Goal: Task Accomplishment & Management: Complete application form

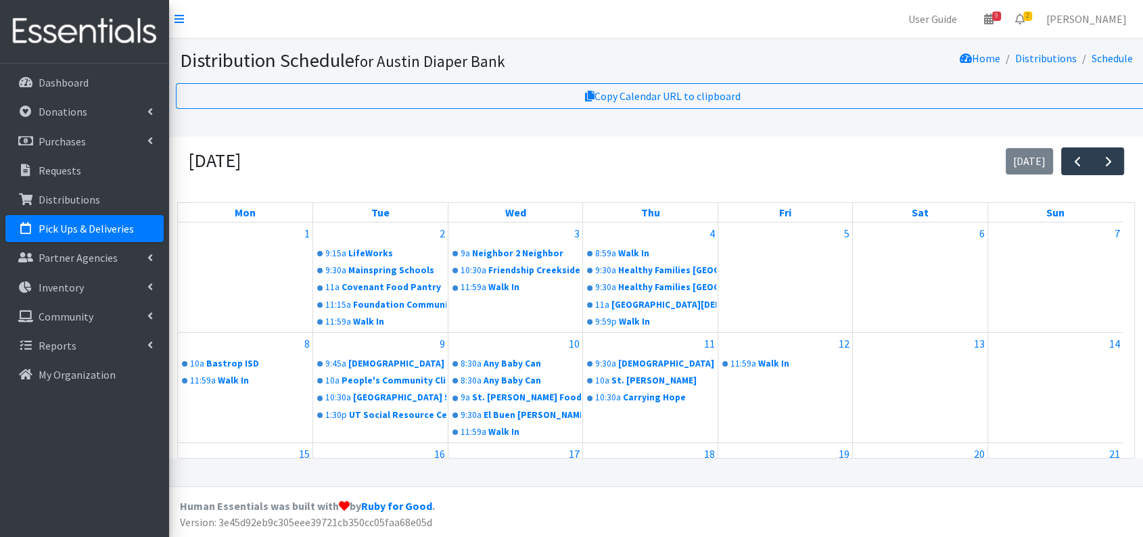
scroll to position [11, 0]
drag, startPoint x: 90, startPoint y: 193, endPoint x: 221, endPoint y: 193, distance: 131.2
click at [90, 193] on p "Distributions" at bounding box center [70, 200] width 62 height 14
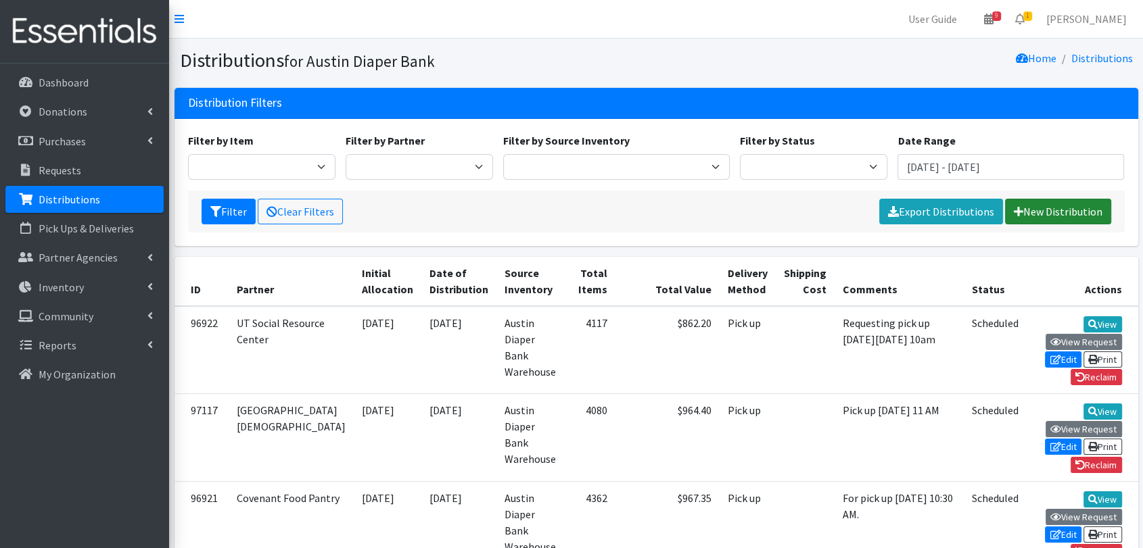
click at [1058, 222] on link "New Distribution" at bounding box center [1058, 212] width 106 height 26
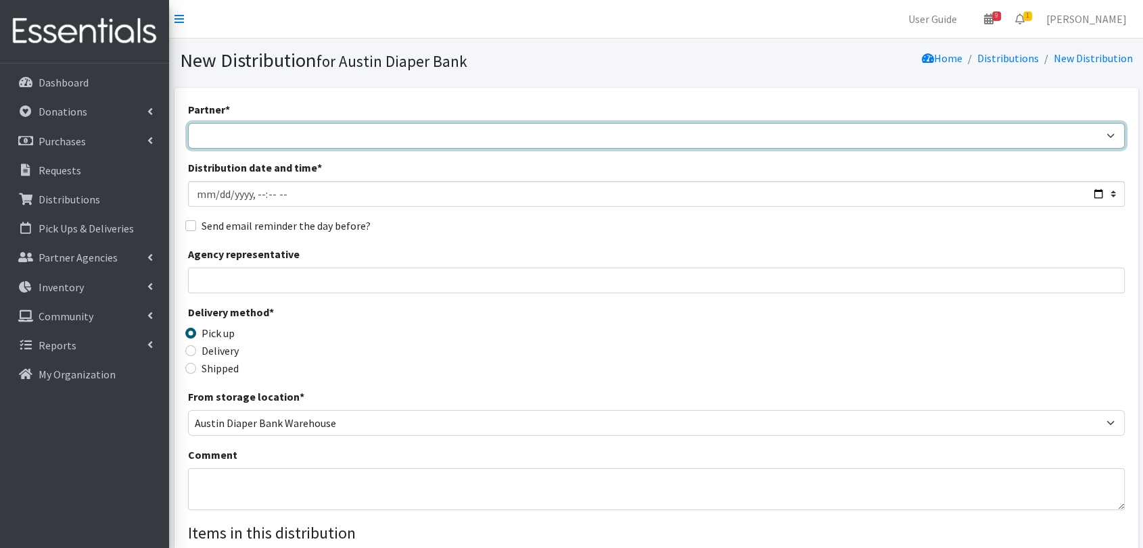
click at [434, 135] on select "ADB House Account Adult Protective Services Any Baby Can Ascension Seton Austin…" at bounding box center [656, 136] width 937 height 26
select select "330"
click at [188, 123] on select "ADB House Account Adult Protective Services Any Baby Can Ascension Seton Austin…" at bounding box center [656, 136] width 937 height 26
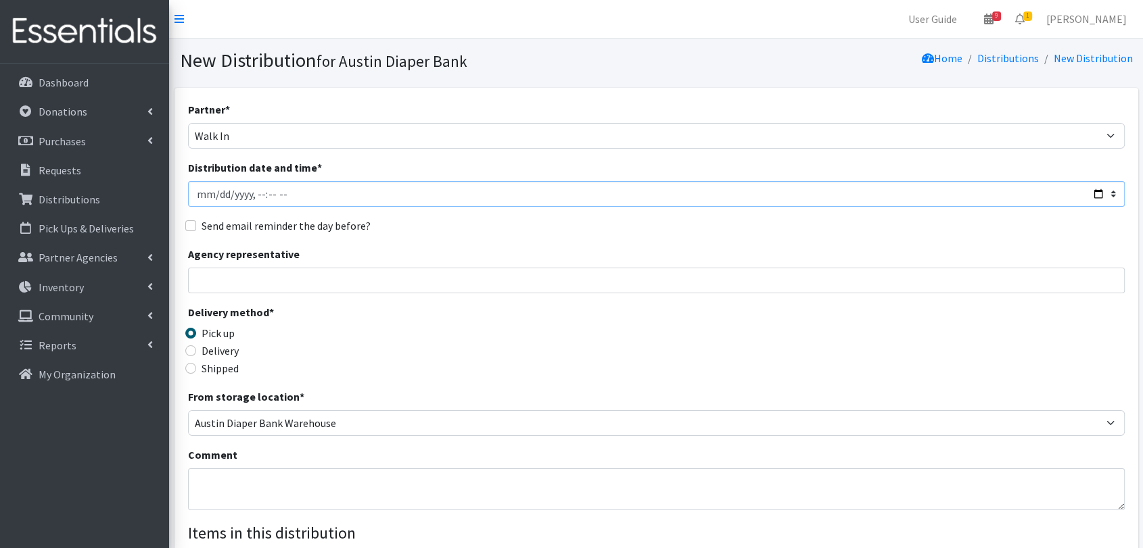
click at [224, 191] on input "Distribution date and time *" at bounding box center [656, 194] width 937 height 26
click at [216, 191] on input "Distribution date and time *" at bounding box center [656, 194] width 937 height 26
click at [283, 195] on input "Distribution date and time *" at bounding box center [656, 194] width 937 height 26
type input "2025-09-16T11:59"
type input "Analisa Lundberg"
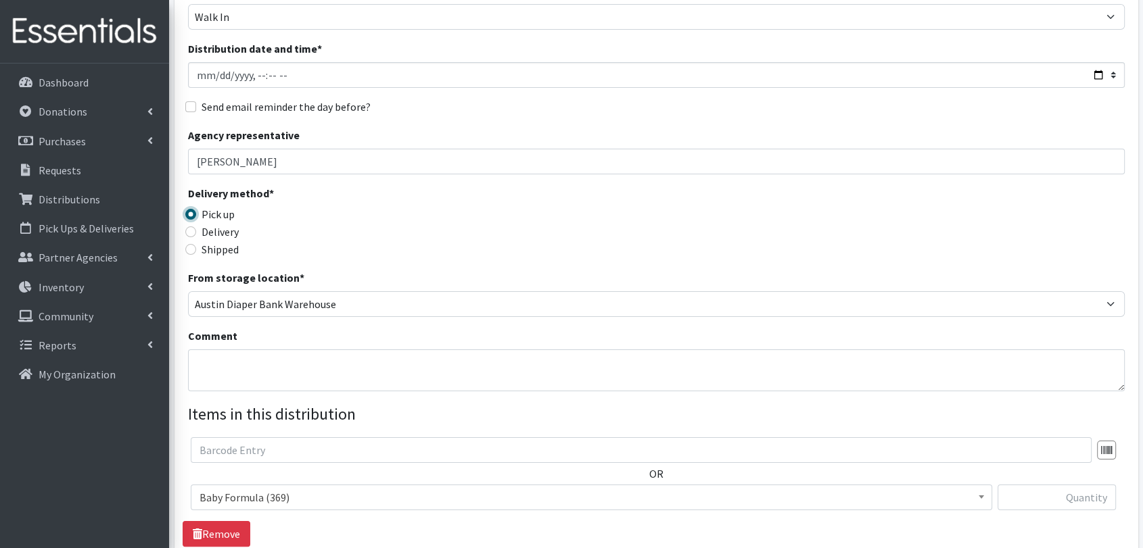
scroll to position [300, 0]
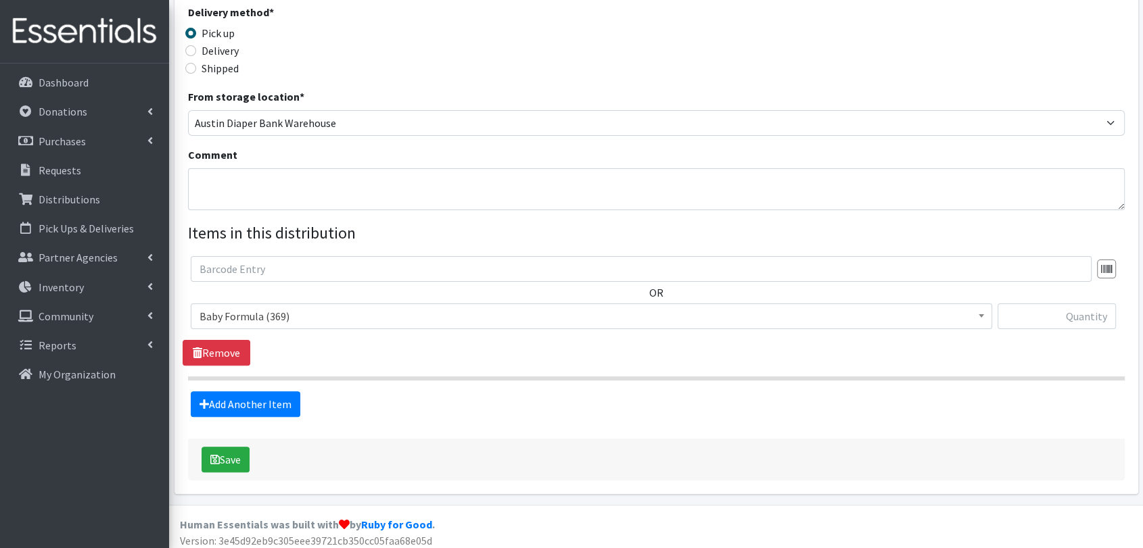
click at [417, 323] on span "Baby Formula (369)" at bounding box center [592, 316] width 784 height 19
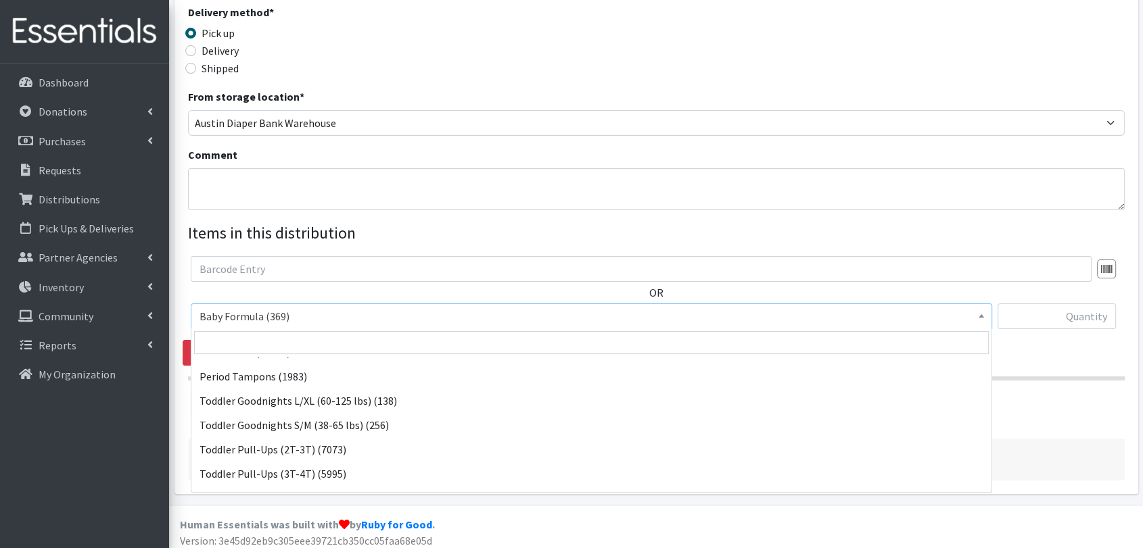
scroll to position [352, 0]
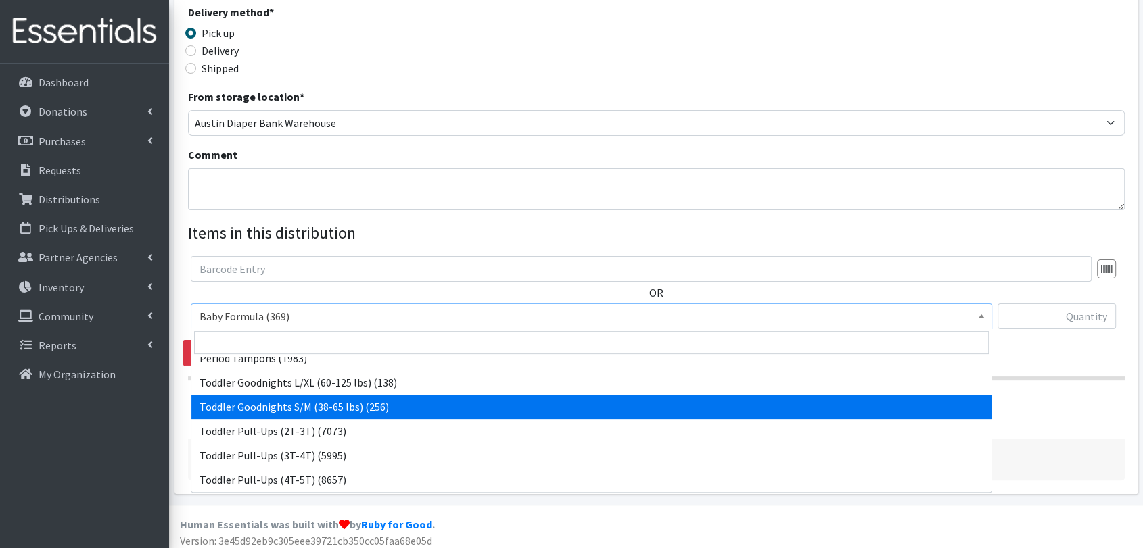
select select "436"
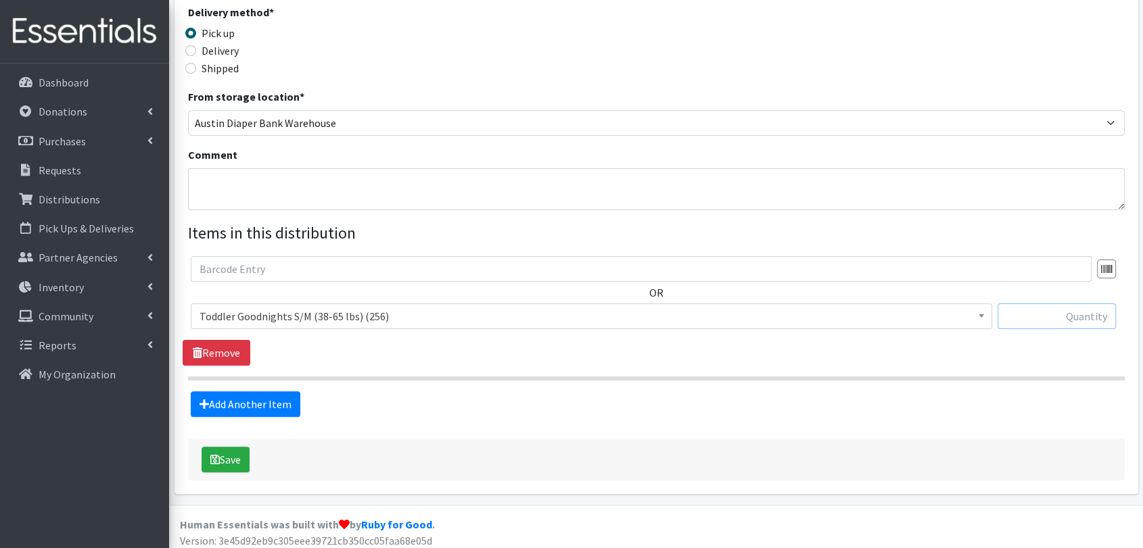
click at [1056, 310] on input "text" at bounding box center [1057, 317] width 119 height 26
type input "22"
click at [265, 403] on link "Add Another Item" at bounding box center [246, 405] width 110 height 26
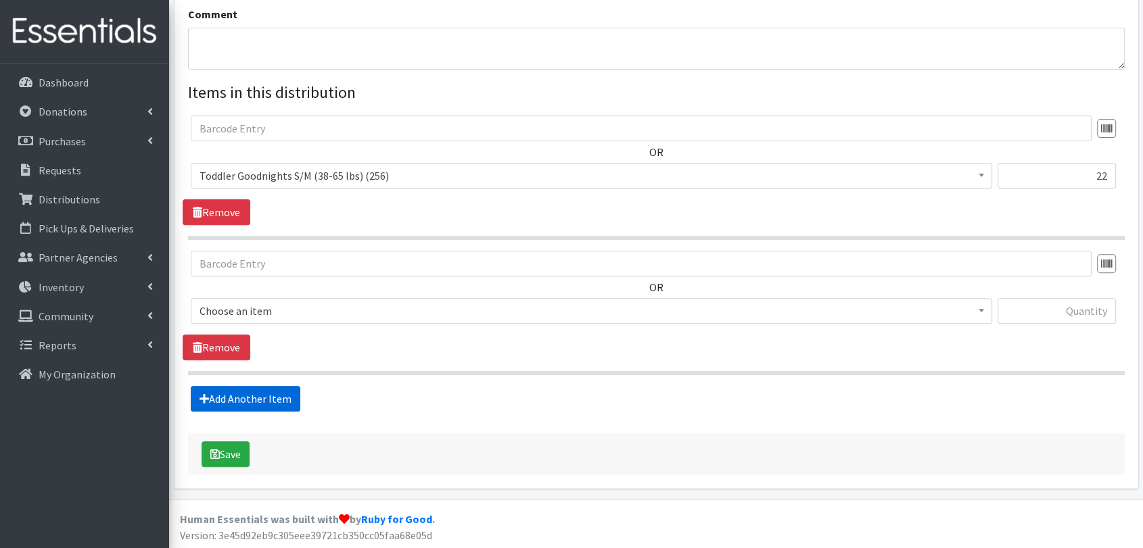
scroll to position [442, 0]
click at [343, 314] on span "Baby Formula (369)" at bounding box center [592, 310] width 784 height 19
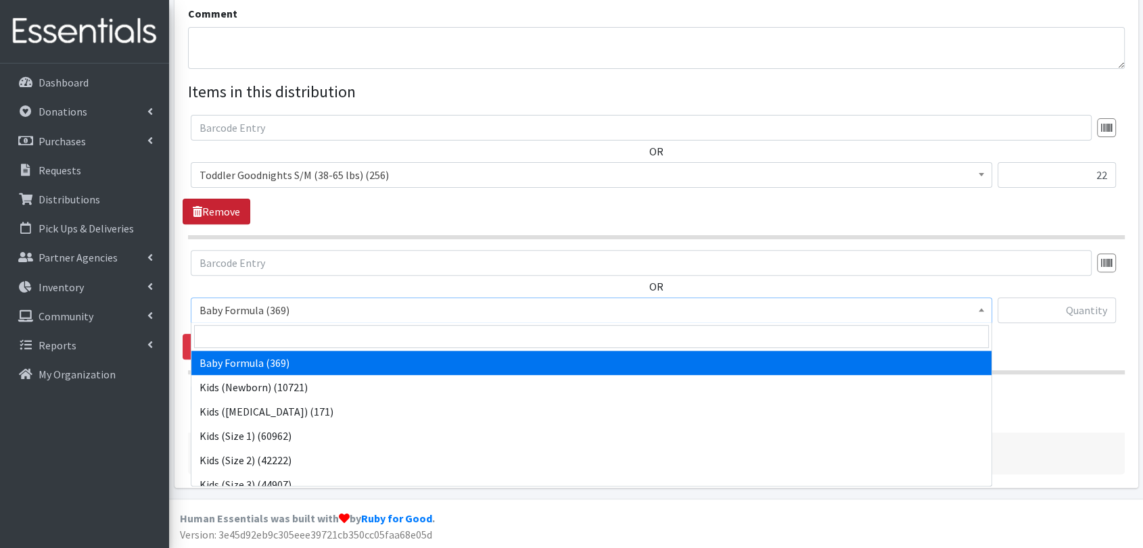
click at [220, 212] on link "Remove" at bounding box center [217, 212] width 68 height 26
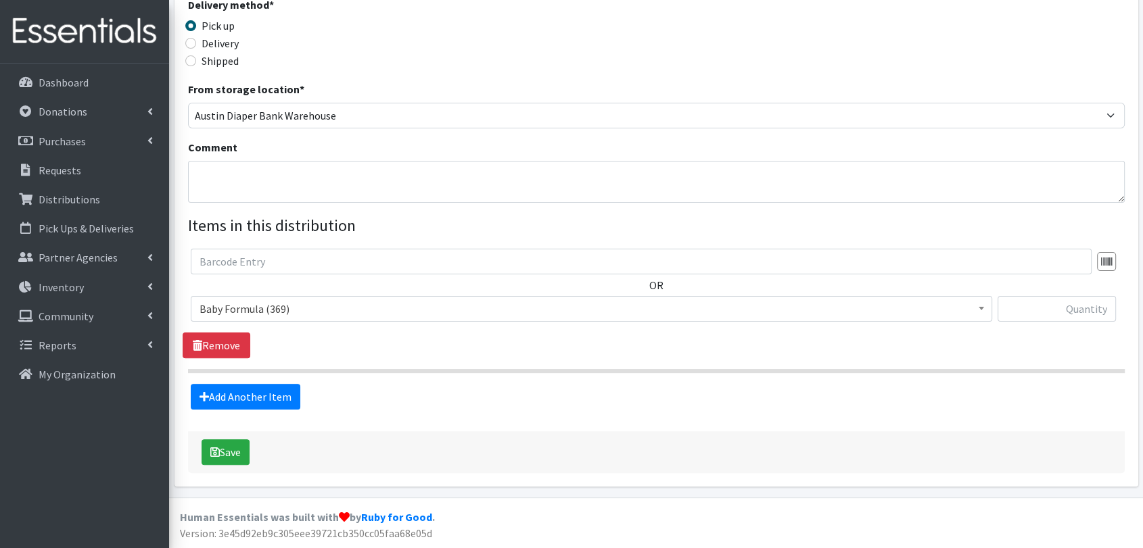
scroll to position [307, 0]
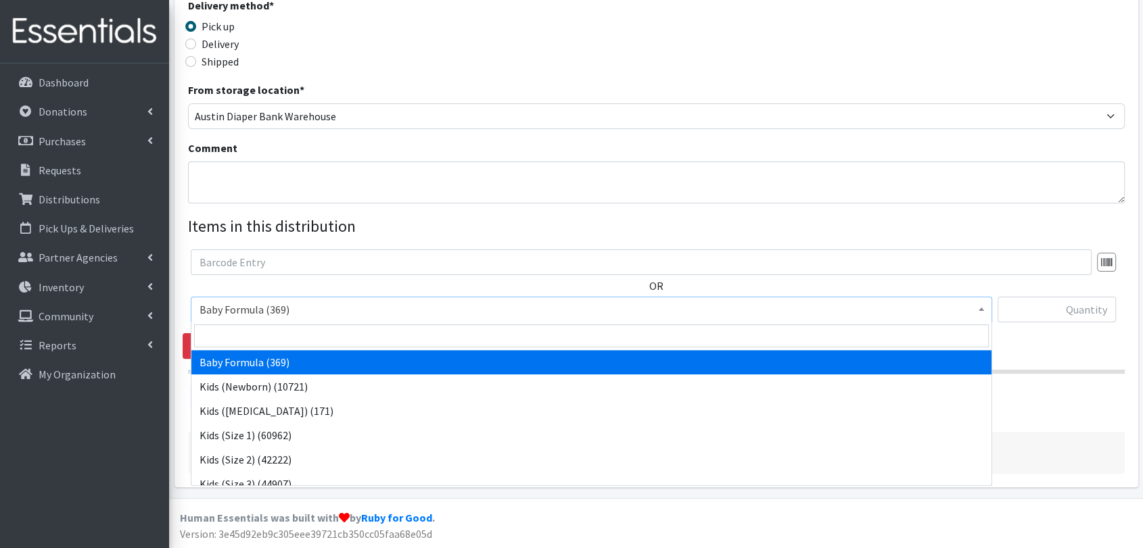
click at [347, 311] on span "Baby Formula (369)" at bounding box center [592, 309] width 784 height 19
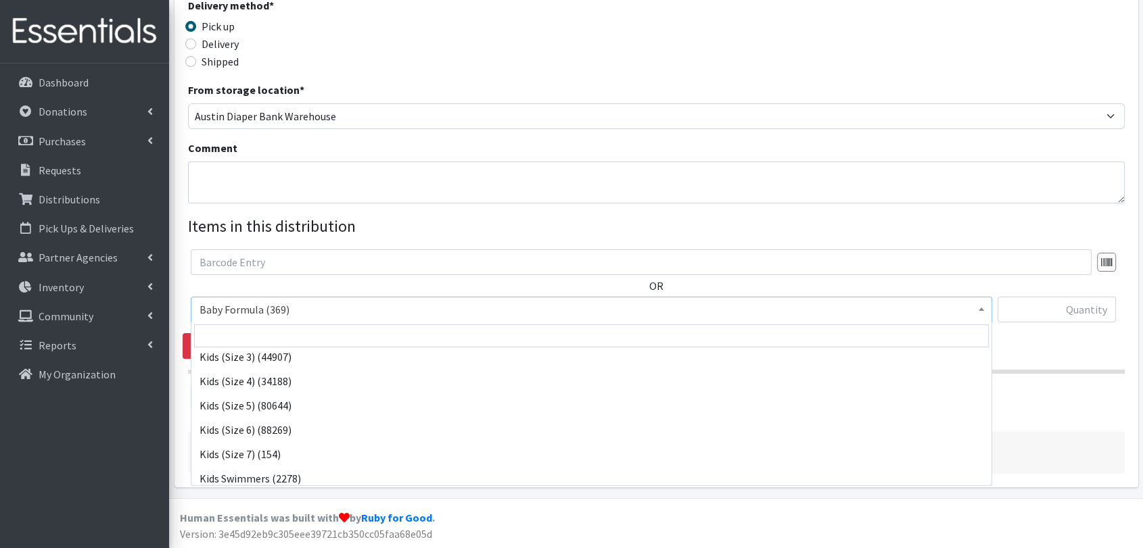
scroll to position [150, 0]
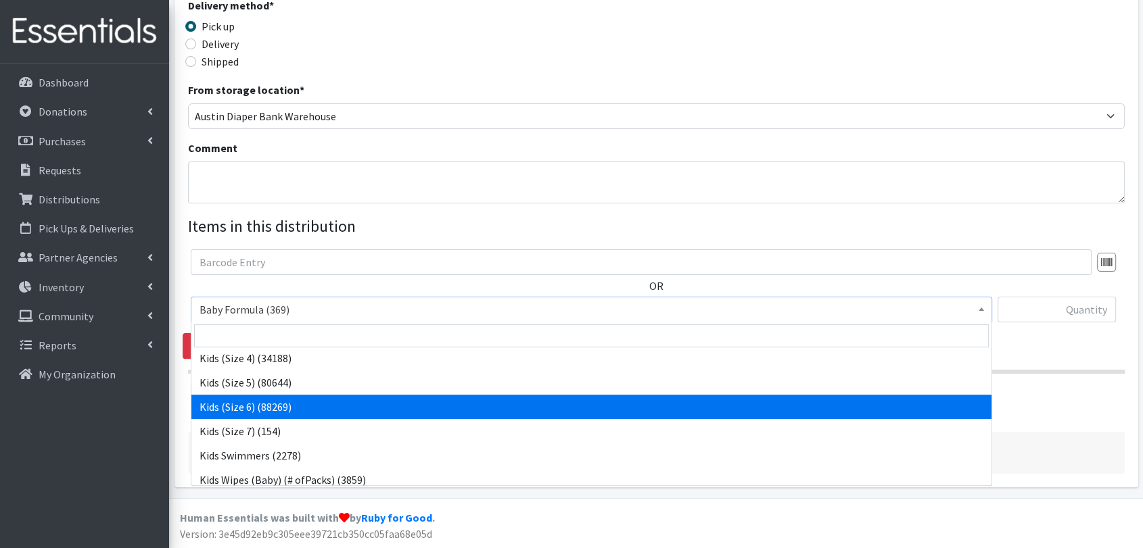
select select "462"
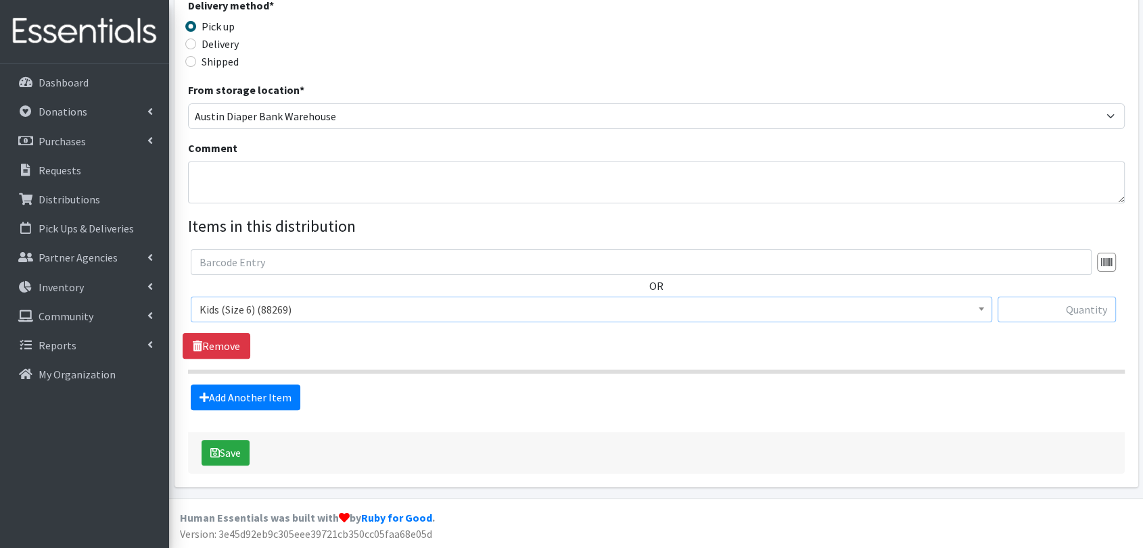
click at [1039, 308] on input "text" at bounding box center [1057, 310] width 119 height 26
type input "25"
click at [233, 394] on link "Add Another Item" at bounding box center [246, 398] width 110 height 26
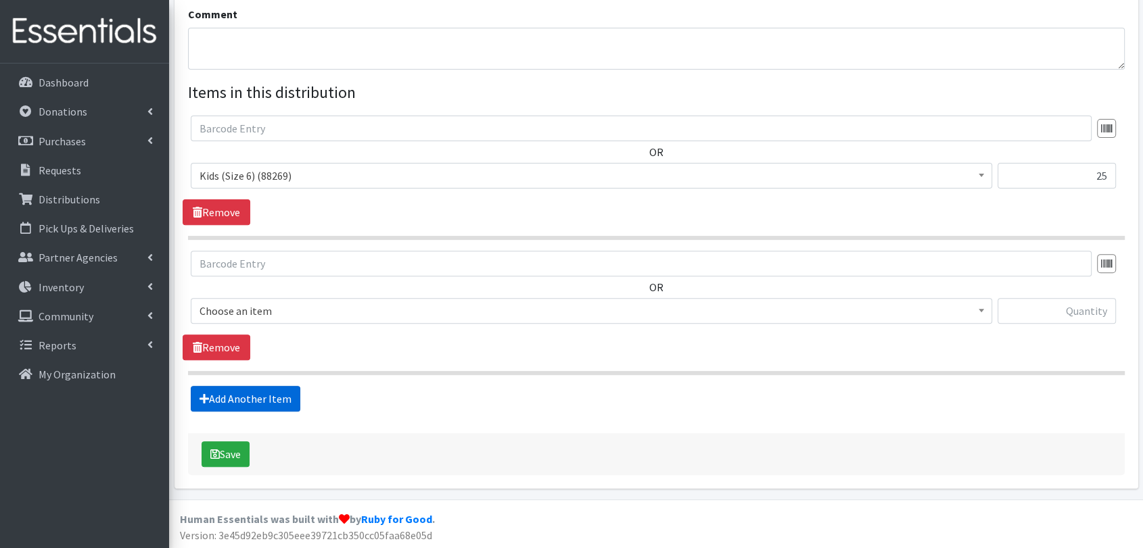
scroll to position [442, 0]
click at [253, 321] on span "Baby Formula (369)" at bounding box center [591, 311] width 801 height 26
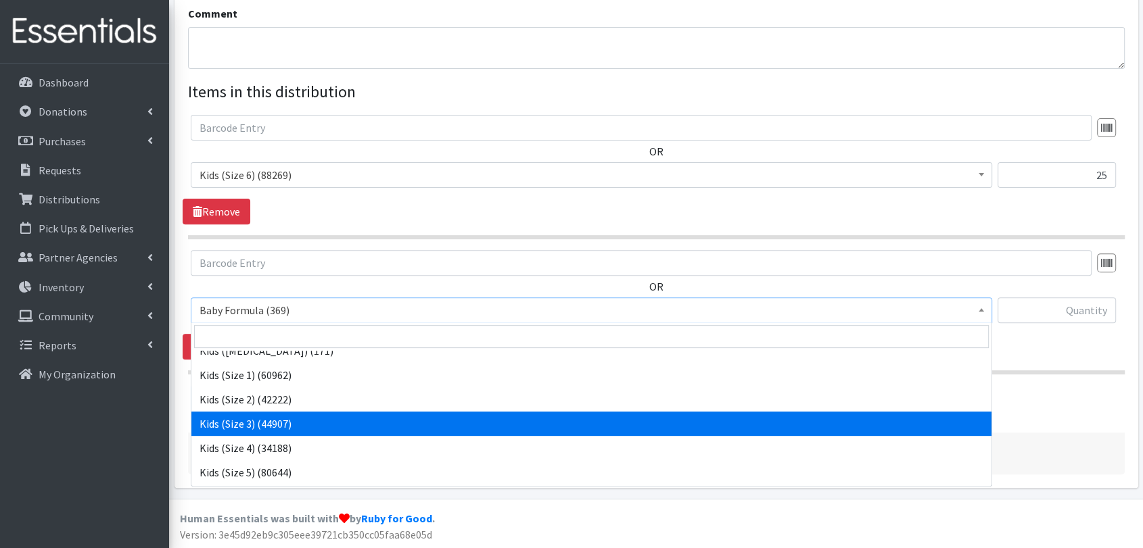
scroll to position [150, 0]
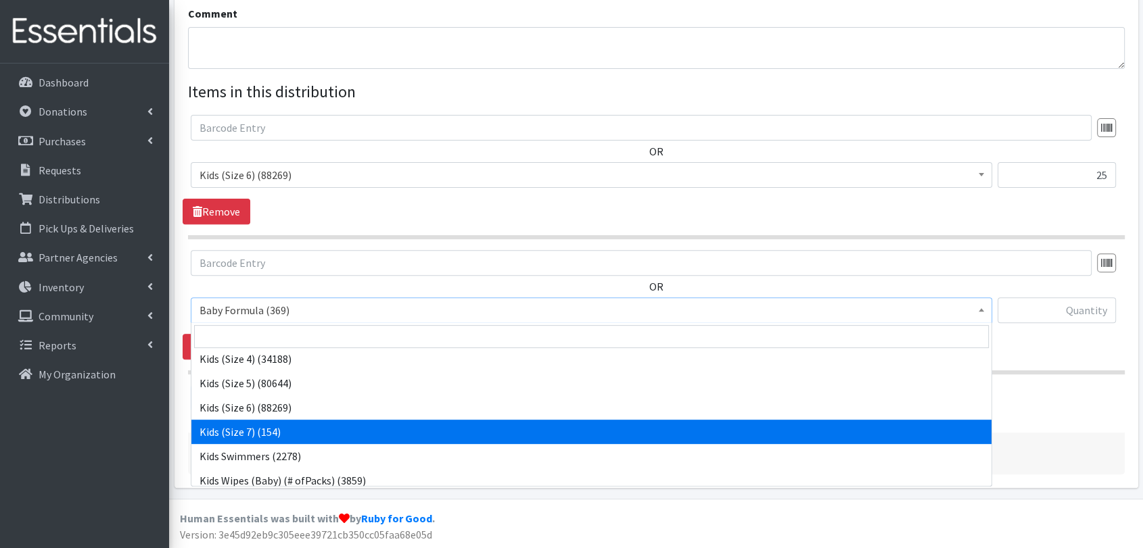
select select "1683"
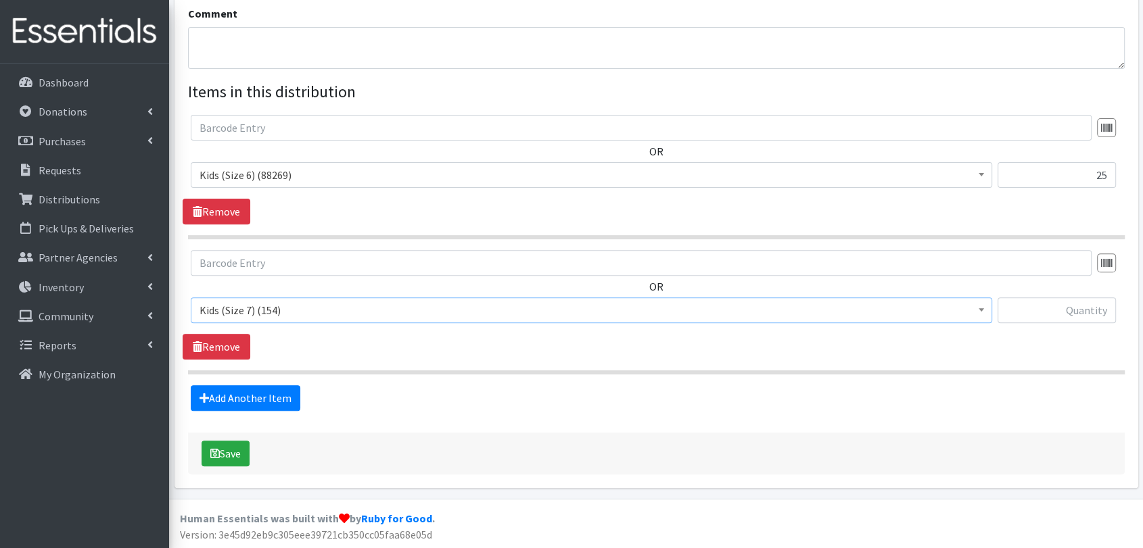
click at [1060, 322] on div at bounding box center [1057, 316] width 119 height 37
click at [1066, 310] on input "text" at bounding box center [1057, 311] width 119 height 26
type input "19"
click at [231, 444] on button "Save" at bounding box center [226, 454] width 48 height 26
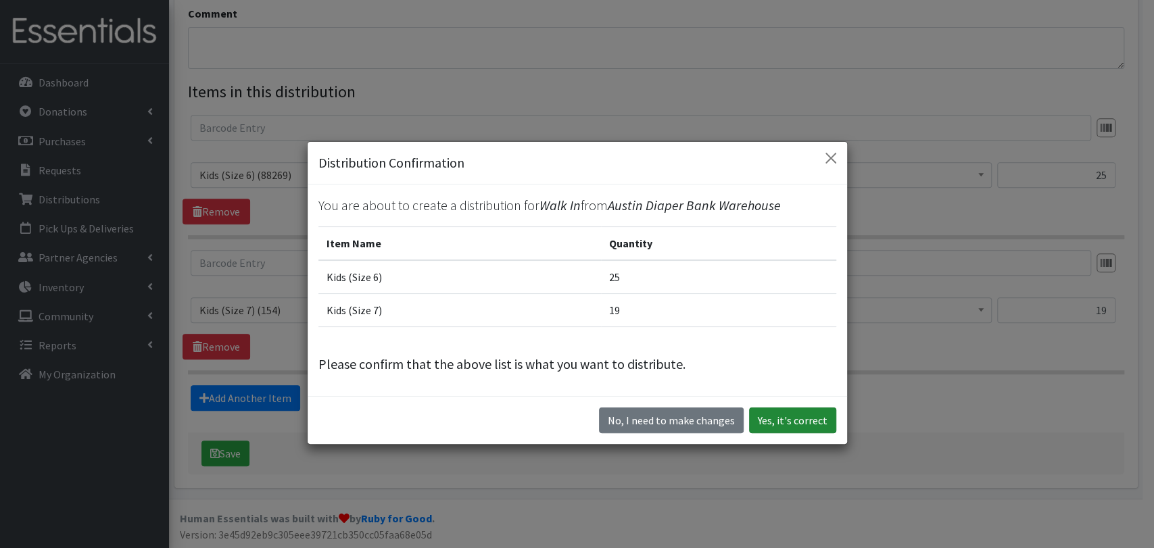
click at [789, 427] on button "Yes, it's correct" at bounding box center [792, 421] width 87 height 26
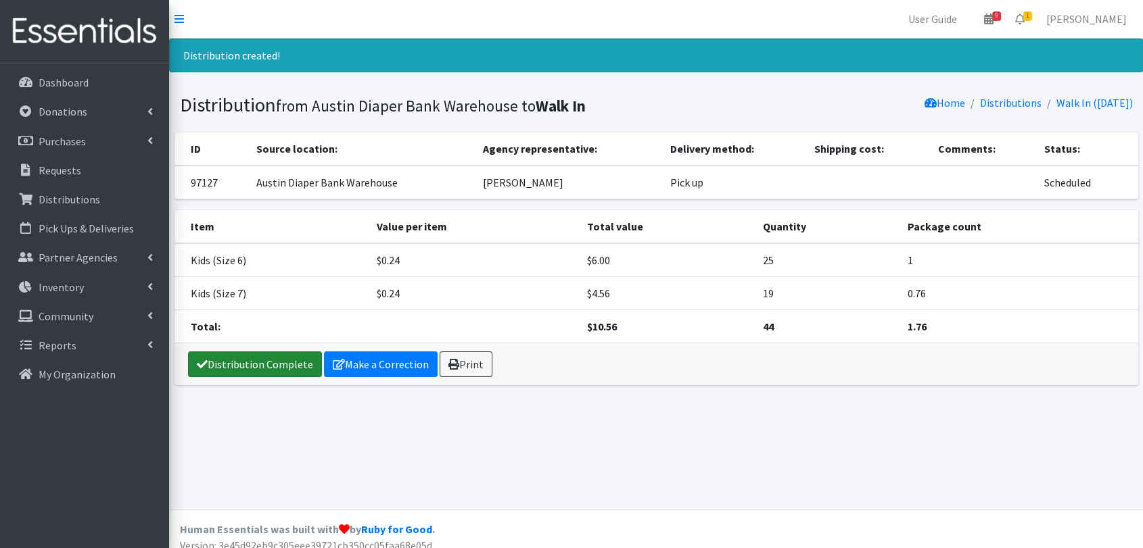
drag, startPoint x: 287, startPoint y: 358, endPoint x: 355, endPoint y: 398, distance: 78.2
click at [287, 358] on link "Distribution Complete" at bounding box center [255, 365] width 134 height 26
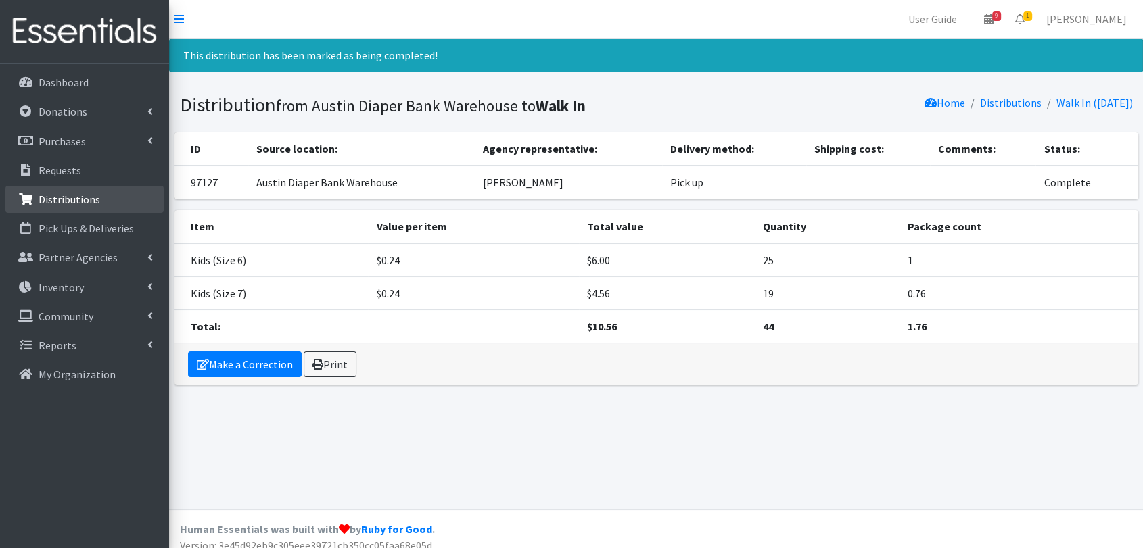
click at [76, 194] on p "Distributions" at bounding box center [70, 200] width 62 height 14
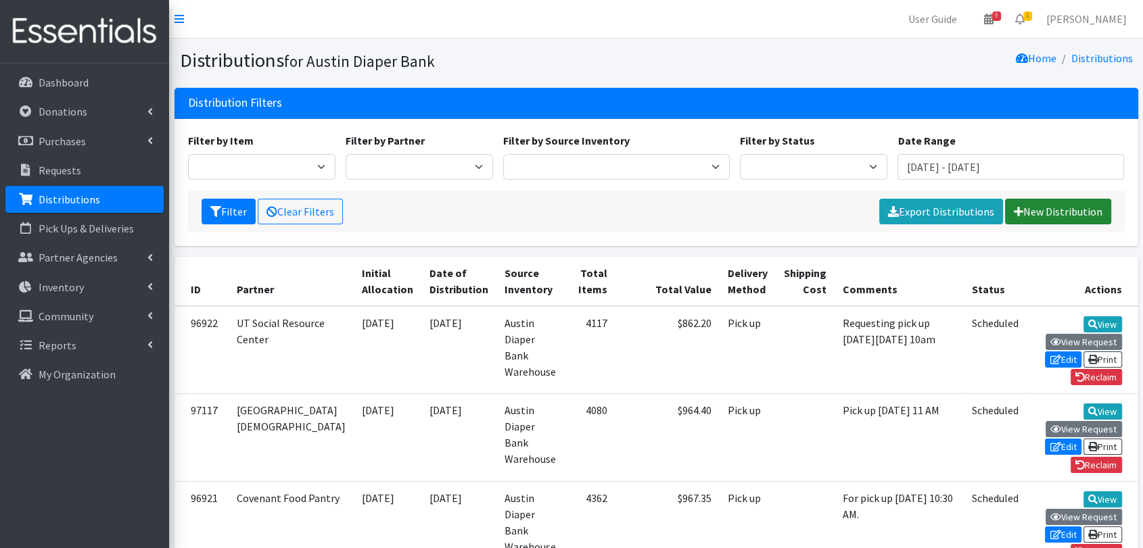
click at [1077, 216] on link "New Distribution" at bounding box center [1058, 212] width 106 height 26
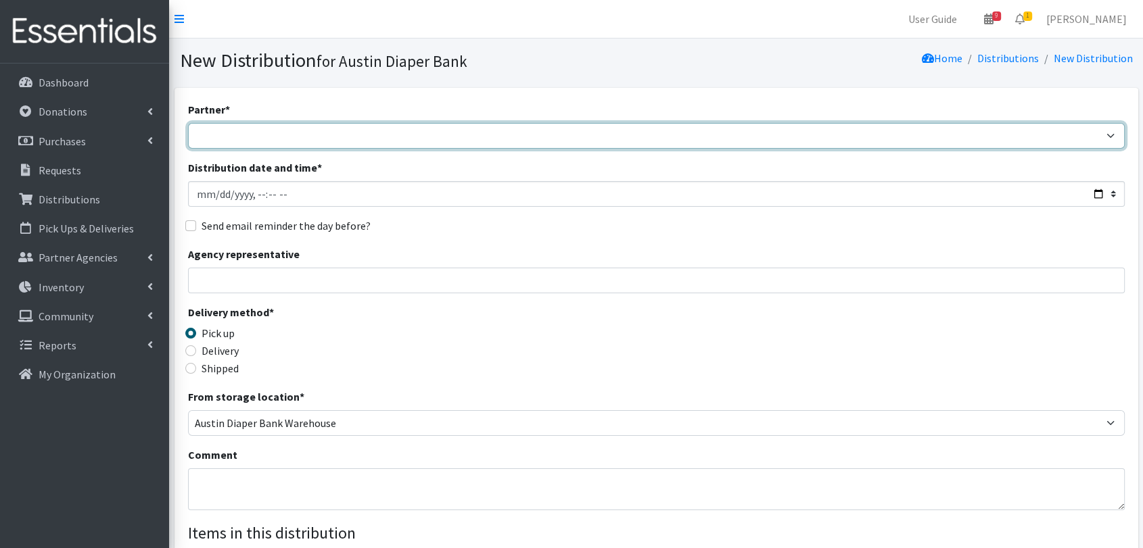
click at [264, 131] on select "ADB House Account Adult Protective Services Any Baby Can [DATE] [GEOGRAPHIC_DAT…" at bounding box center [656, 136] width 937 height 26
select select "330"
click at [188, 123] on select "ADB House Account Adult Protective Services Any Baby Can [DATE] [GEOGRAPHIC_DAT…" at bounding box center [656, 136] width 937 height 26
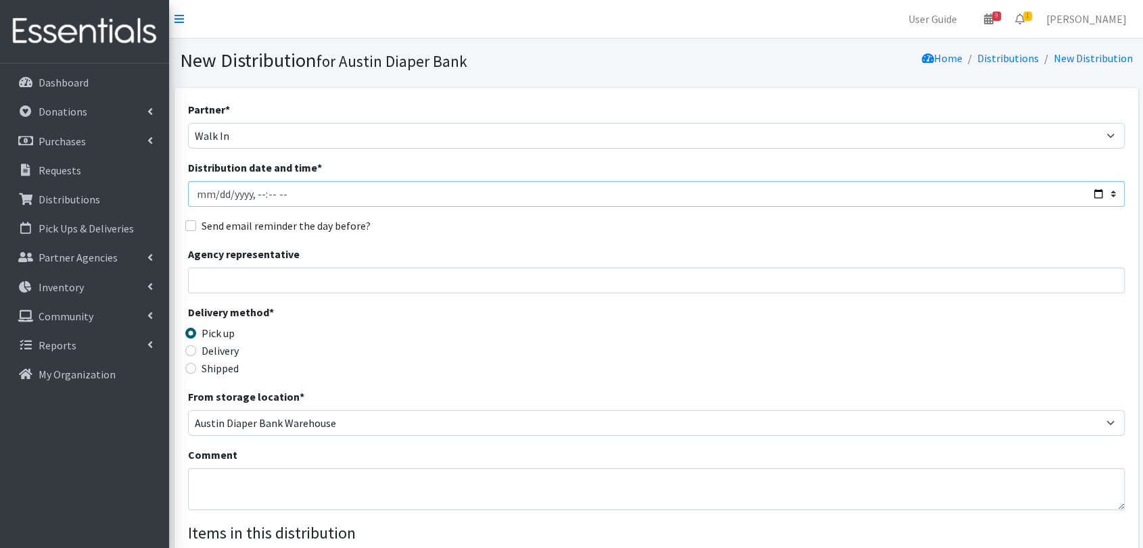
click at [217, 196] on input "Distribution date and time *" at bounding box center [656, 194] width 937 height 26
click at [284, 193] on input "Distribution date and time *" at bounding box center [656, 194] width 937 height 26
type input "[DATE]T11:59"
click at [331, 296] on div "Partner * ADB House Account Adult Protective Services Any Baby Can [DATE] [GEOG…" at bounding box center [656, 409] width 937 height 616
click at [344, 287] on input "Agency representative" at bounding box center [656, 281] width 937 height 26
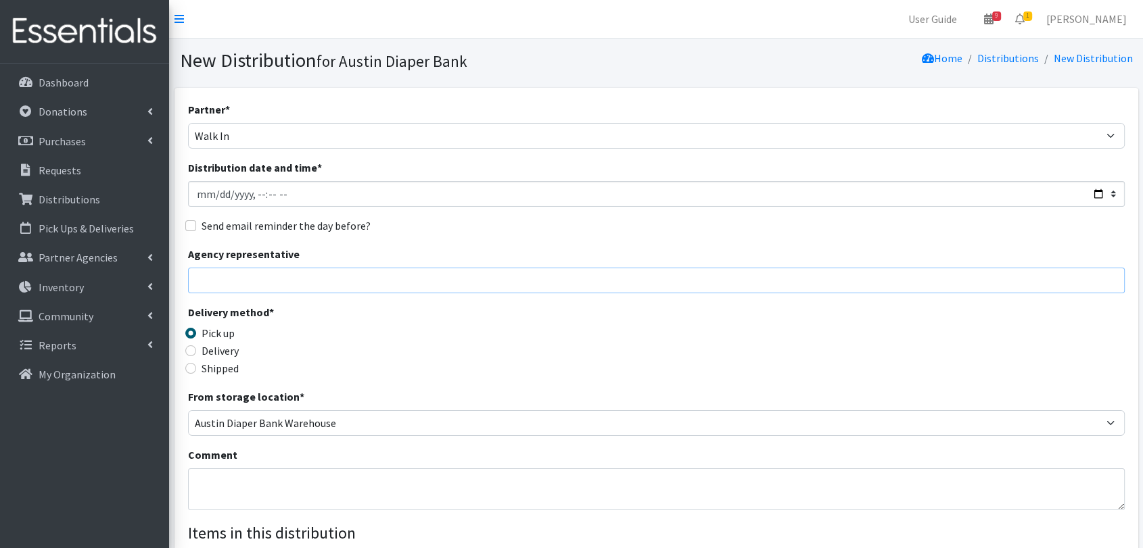
type input "[PERSON_NAME]"
click at [467, 344] on div "Delivery method * Pick up Delivery Shipped Shipping cost" at bounding box center [656, 346] width 937 height 85
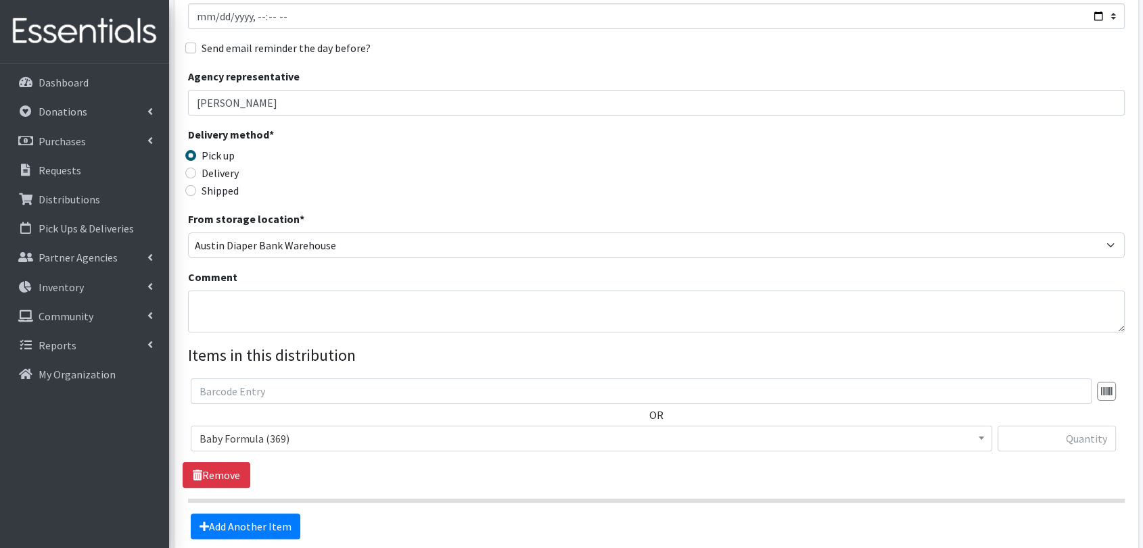
scroll to position [225, 0]
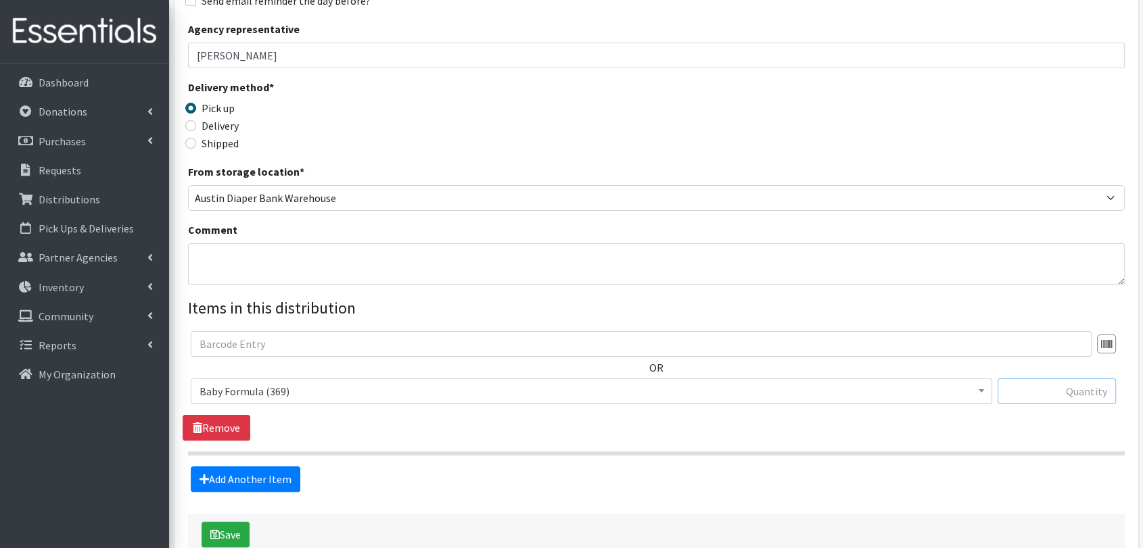
click at [1060, 394] on input "text" at bounding box center [1057, 392] width 119 height 26
type input "1"
click at [1063, 443] on section "OR Baby Formula (369) Kids (Newborn) (10721) Kids (Preemie) (171) Kids (Size 1)…" at bounding box center [656, 393] width 937 height 124
click at [249, 477] on link "Add Another Item" at bounding box center [246, 480] width 110 height 26
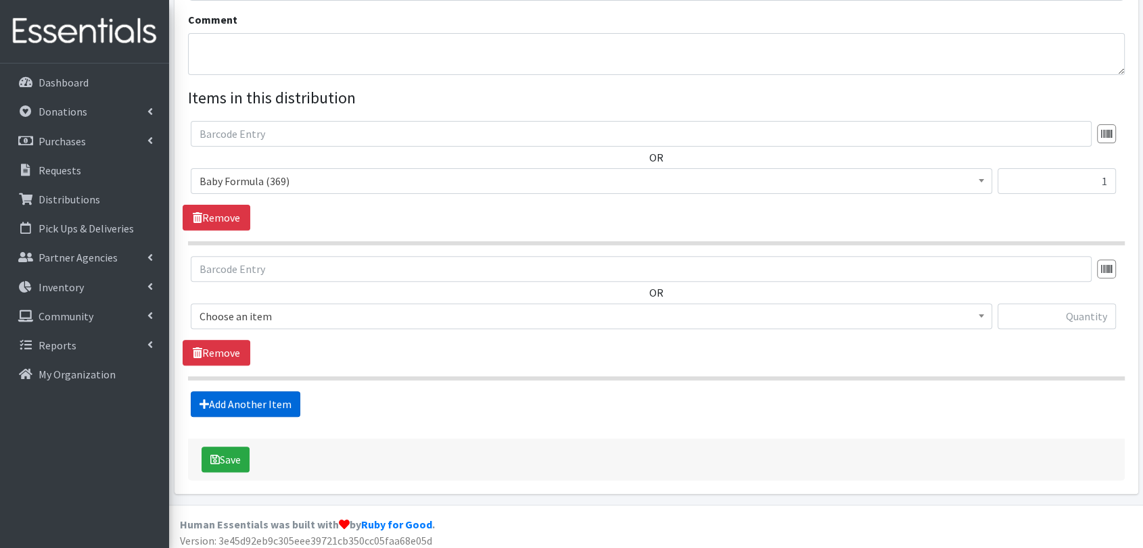
scroll to position [442, 0]
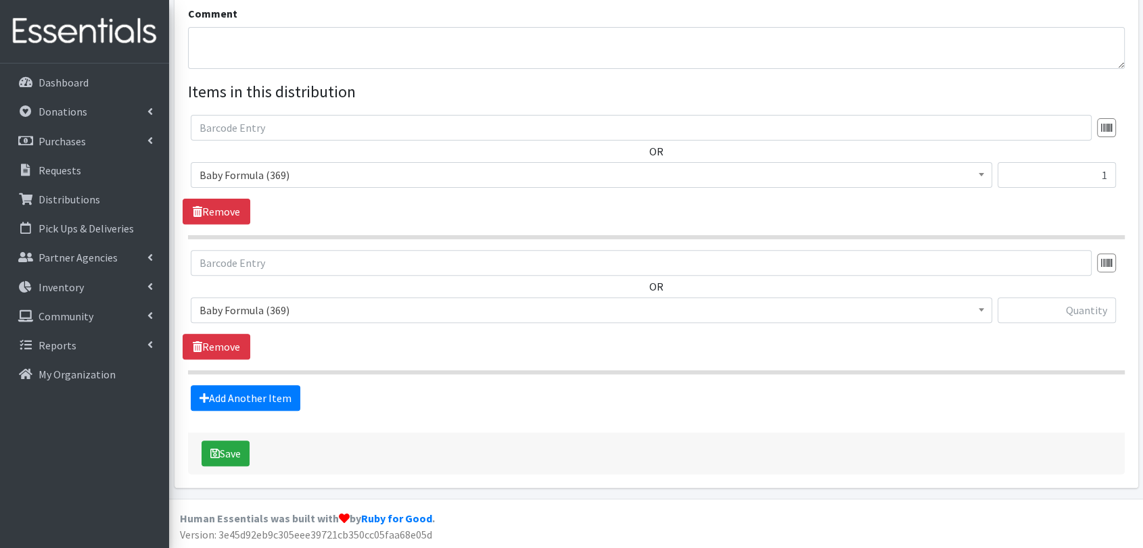
click at [281, 331] on span "Baby Formula (369) Kids (Newborn) (10721) Kids (Preemie) (171) Kids (Size 1) (6…" at bounding box center [591, 316] width 801 height 37
click at [303, 306] on span "Baby Formula (369)" at bounding box center [592, 310] width 784 height 19
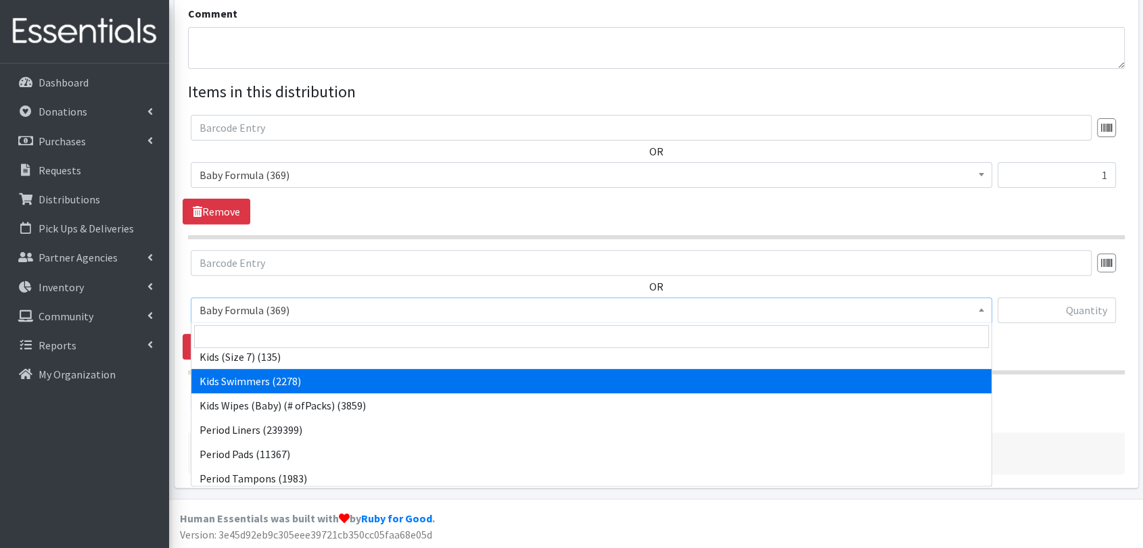
scroll to position [150, 0]
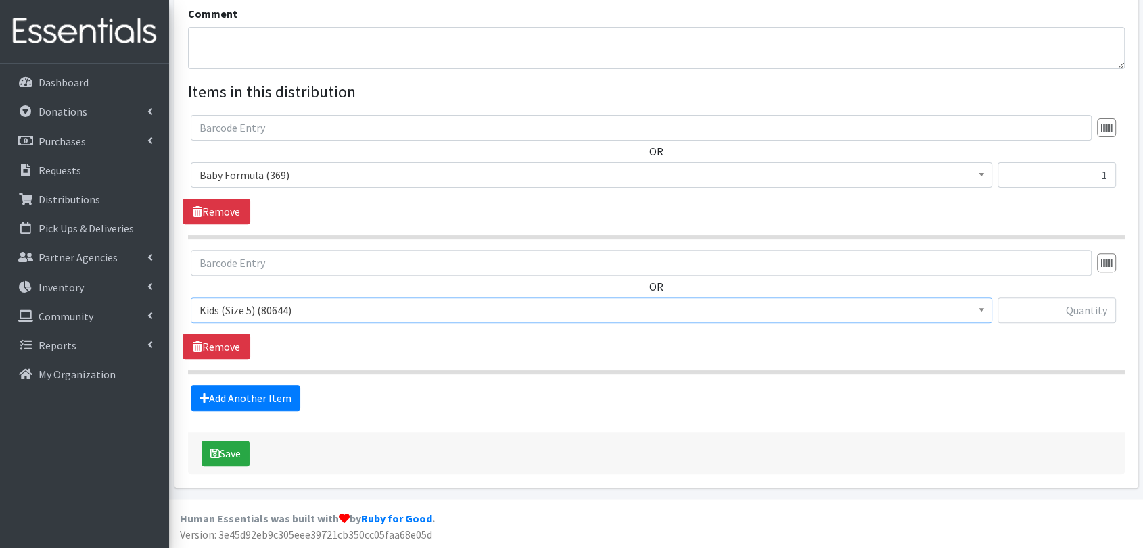
select select "460"
click at [1066, 314] on input "text" at bounding box center [1057, 311] width 119 height 26
type input "25"
click at [1048, 371] on hr at bounding box center [656, 373] width 937 height 4
click at [271, 394] on link "Add Another Item" at bounding box center [246, 399] width 110 height 26
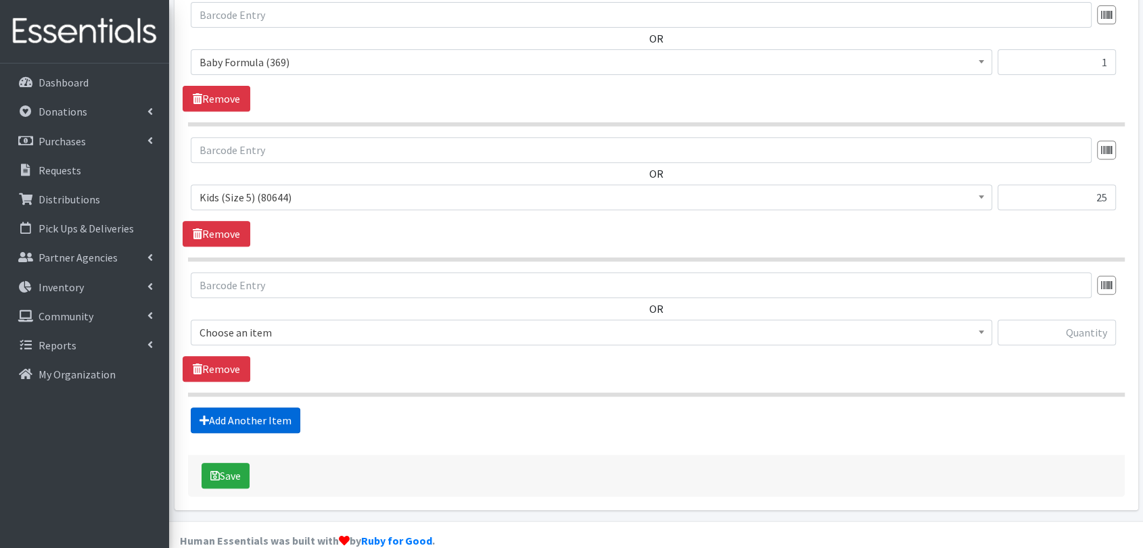
scroll to position [577, 0]
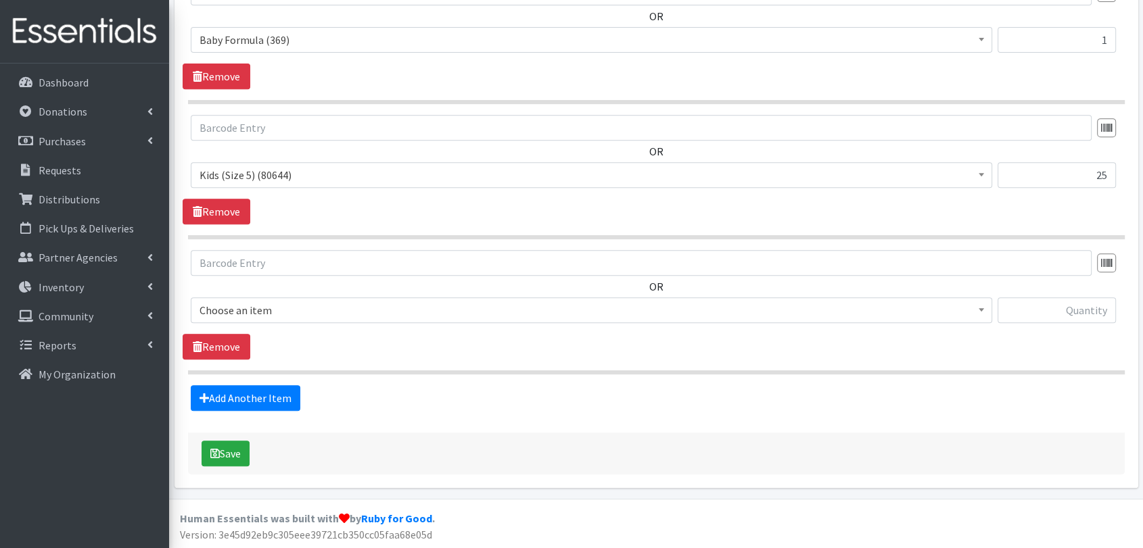
click at [279, 312] on span "Choose an item" at bounding box center [592, 310] width 784 height 19
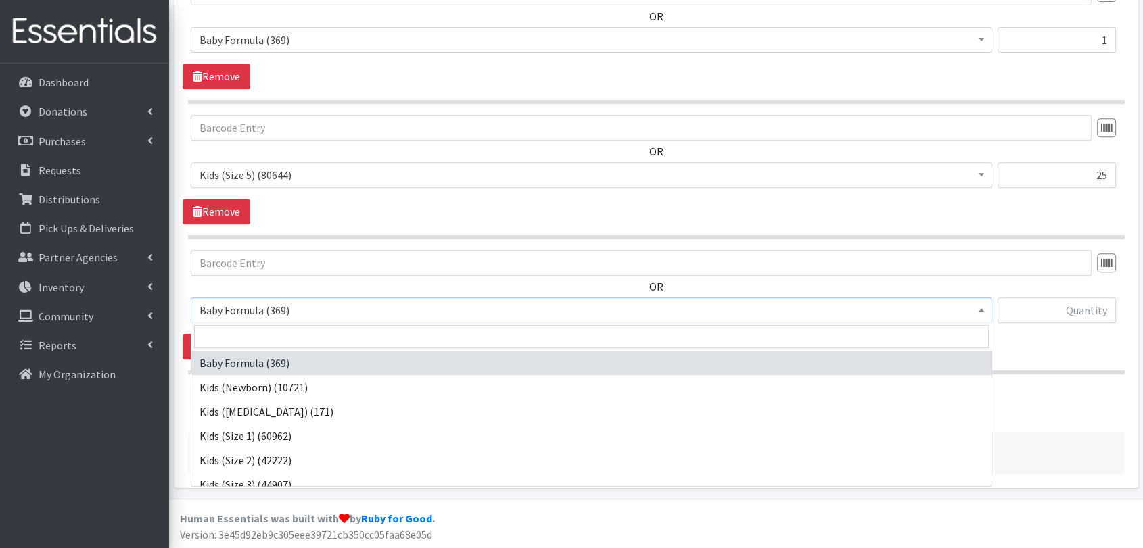
scroll to position [222, 0]
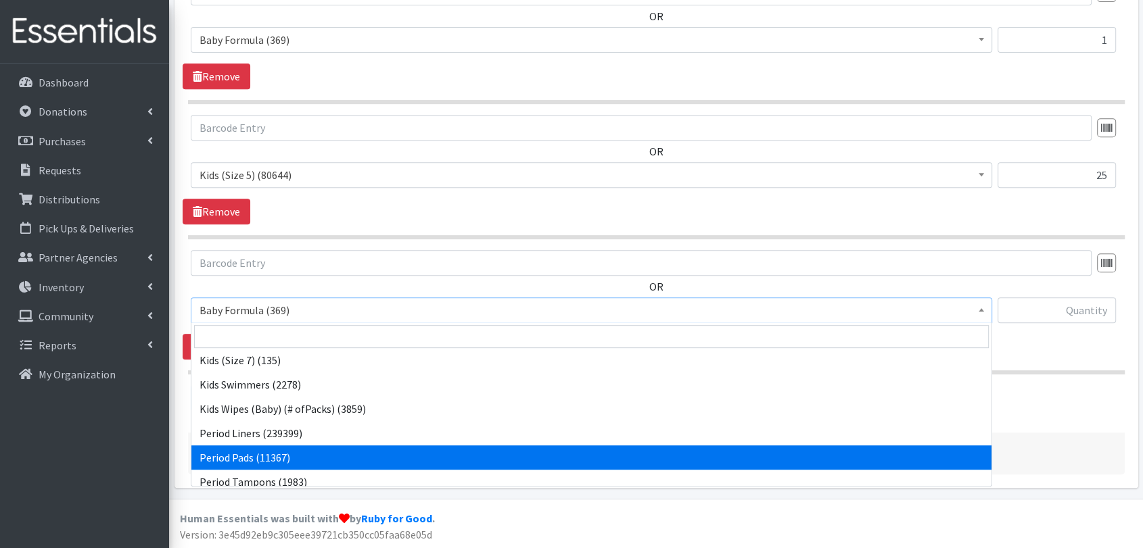
select select "1534"
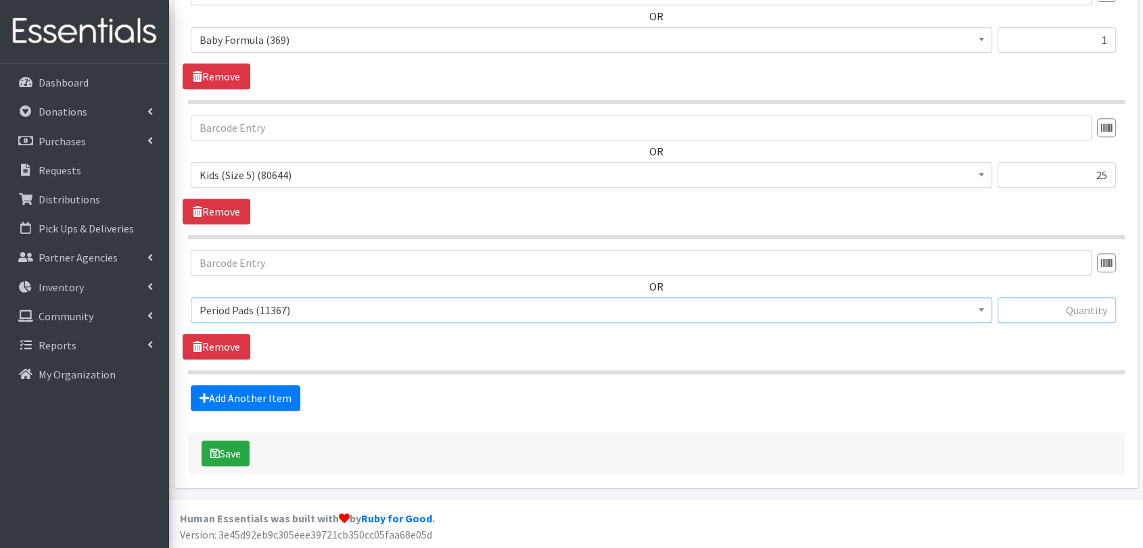
click at [1075, 309] on input "text" at bounding box center [1057, 311] width 119 height 26
type input "10"
click at [1071, 351] on div "OR Baby Formula (369) Kids (Newborn) (10721) Kids (Preemie) (171) Kids (Size 1)…" at bounding box center [656, 305] width 947 height 110
click at [283, 402] on link "Add Another Item" at bounding box center [246, 399] width 110 height 26
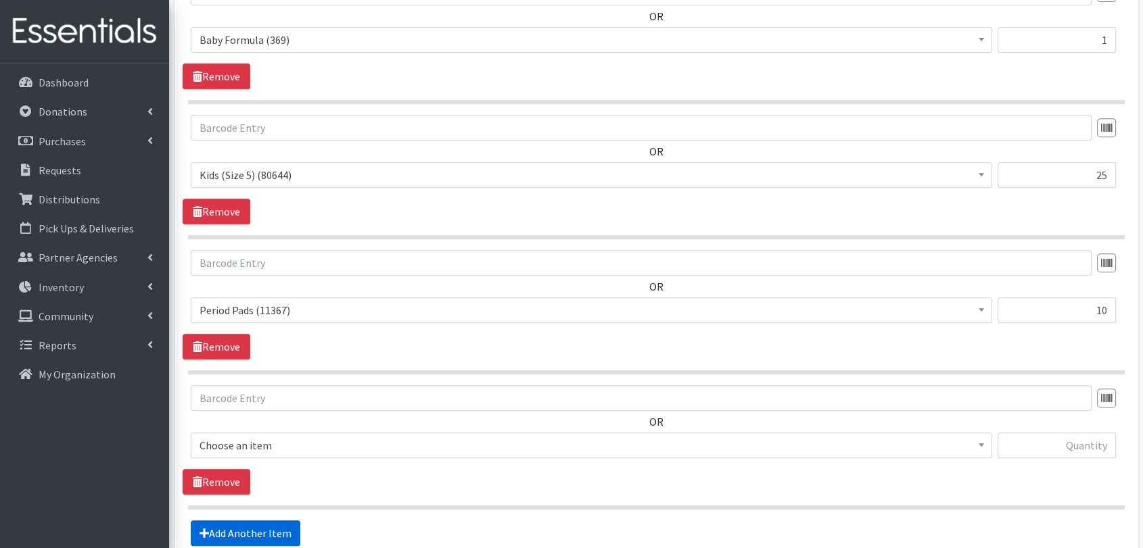
scroll to position [712, 0]
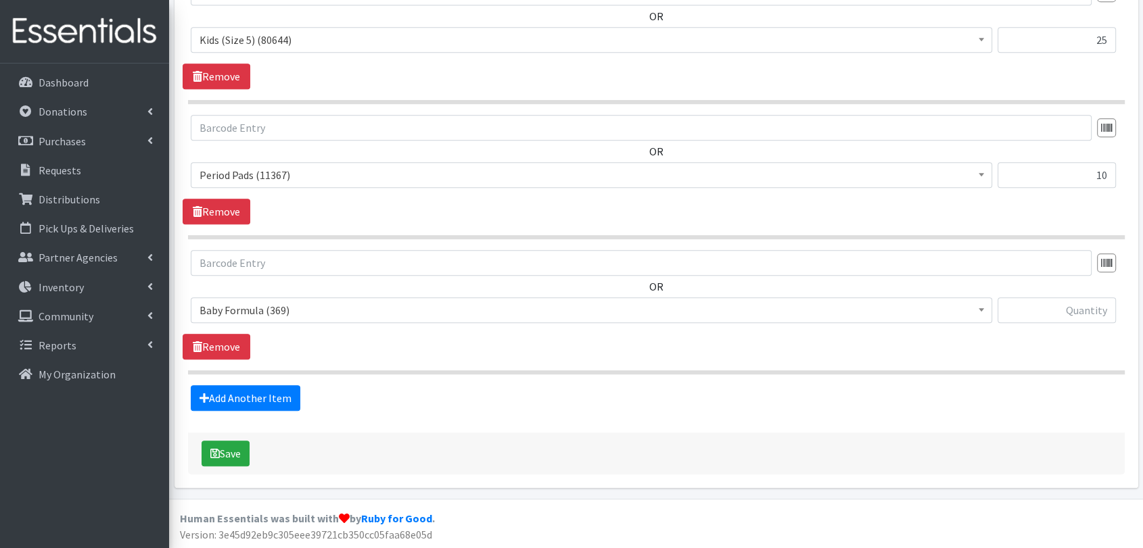
click at [329, 306] on span "Baby Formula (369)" at bounding box center [592, 310] width 784 height 19
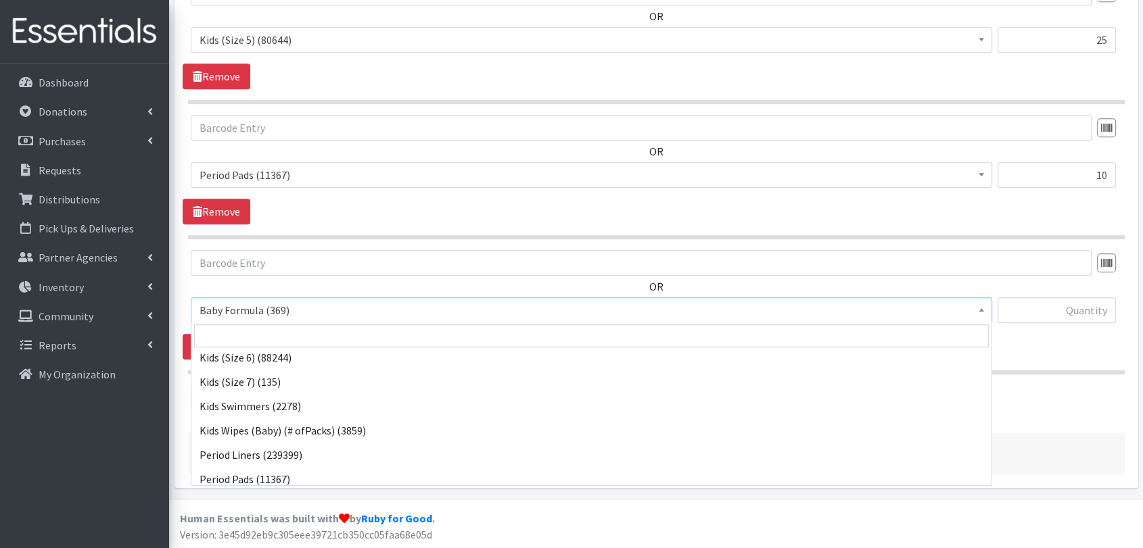
scroll to position [225, 0]
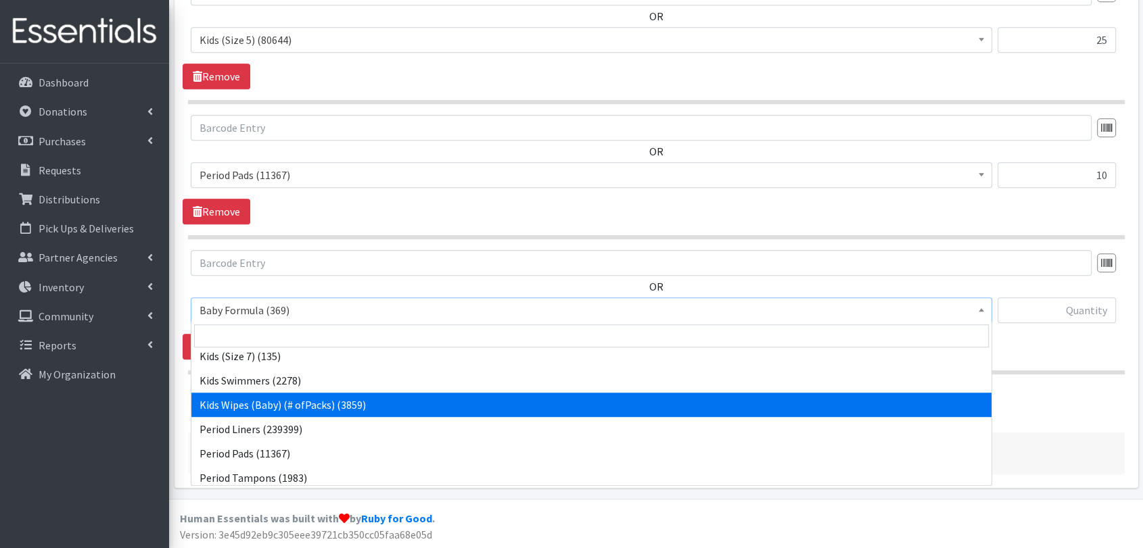
select select "434"
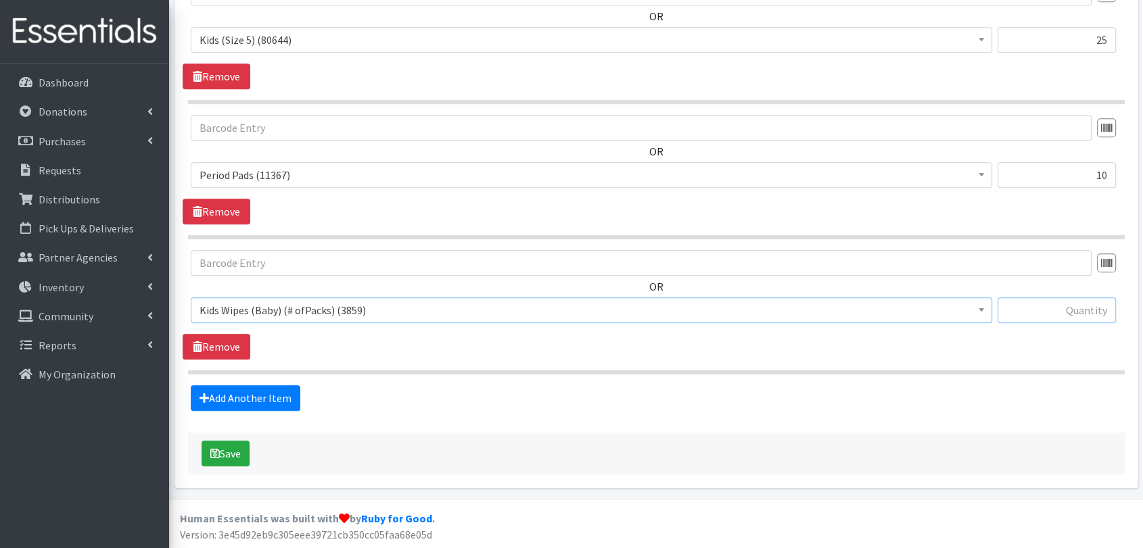
click at [1052, 319] on input "text" at bounding box center [1057, 311] width 119 height 26
type input "1"
click at [1004, 376] on fieldset "Items in this distribution OR Baby Formula (369) Kids (Newborn) (10721) Kids (P…" at bounding box center [656, 110] width 937 height 602
click at [223, 448] on button "Save" at bounding box center [226, 454] width 48 height 26
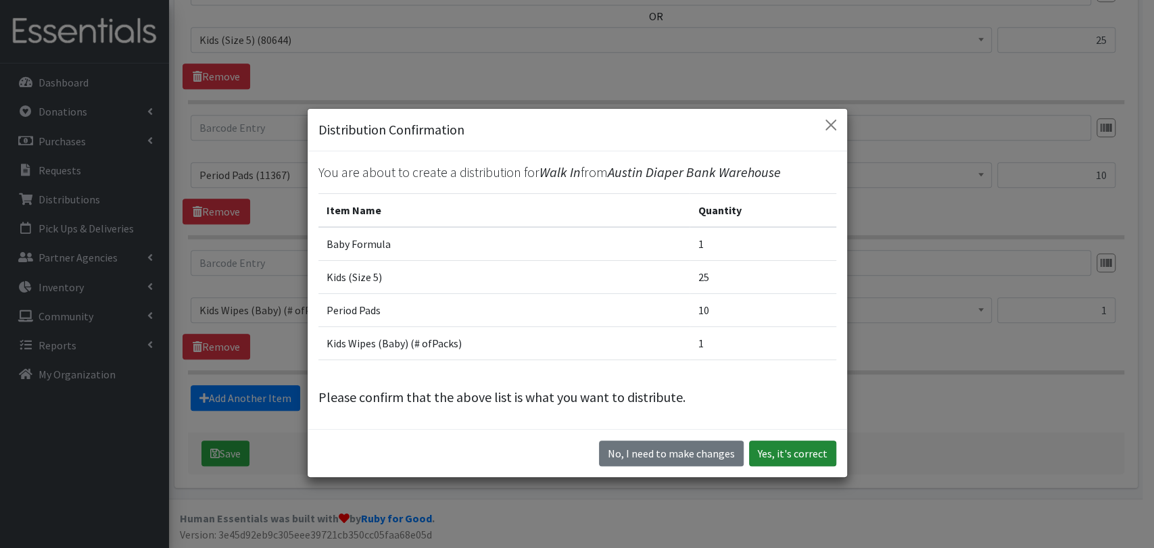
click at [805, 452] on button "Yes, it's correct" at bounding box center [792, 454] width 87 height 26
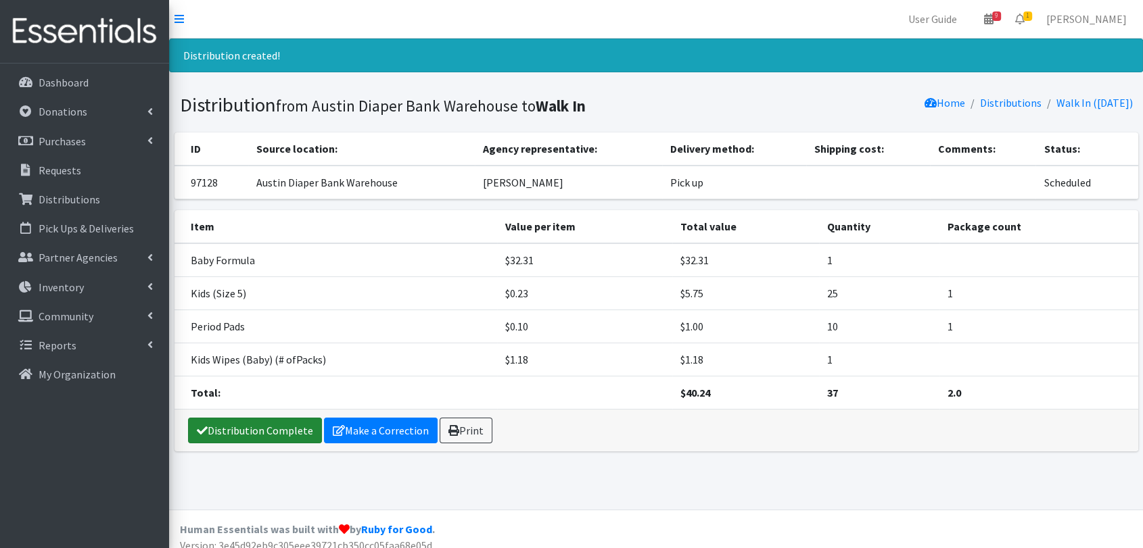
click at [292, 433] on link "Distribution Complete" at bounding box center [255, 431] width 134 height 26
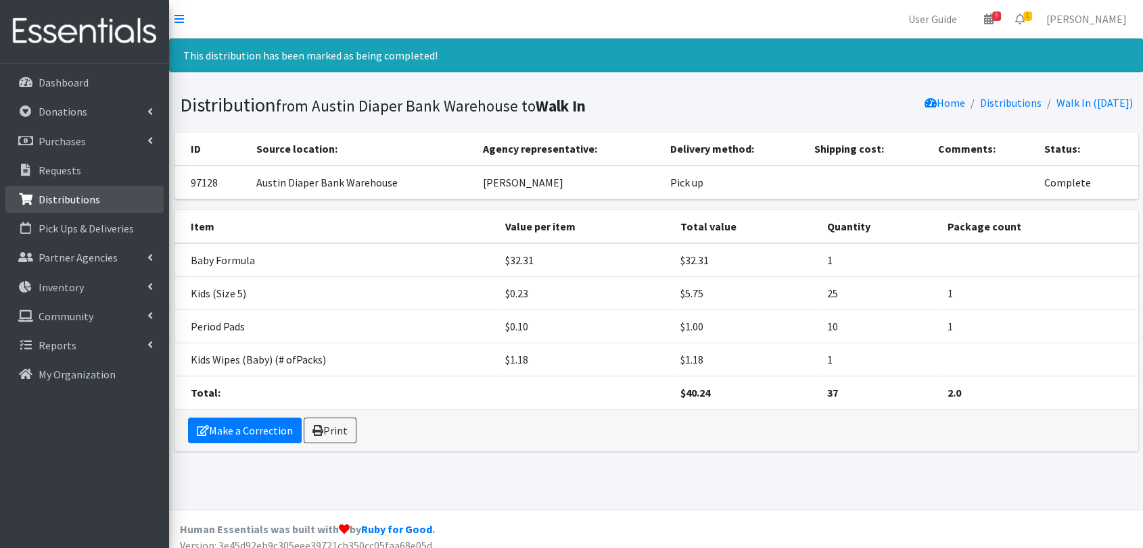
click at [107, 197] on link "Distributions" at bounding box center [84, 199] width 158 height 27
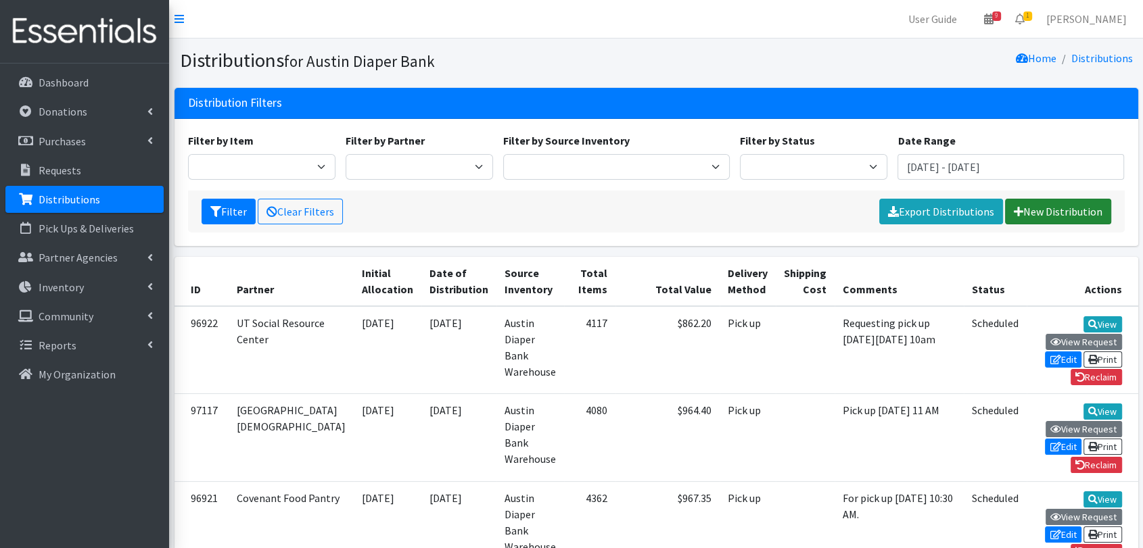
click at [1060, 211] on link "New Distribution" at bounding box center [1058, 212] width 106 height 26
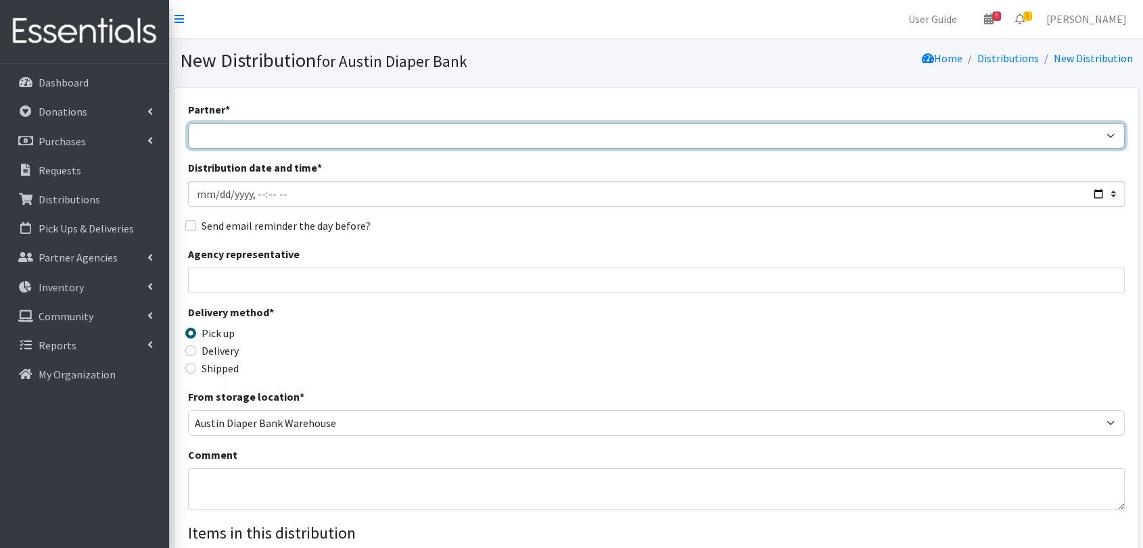
drag, startPoint x: 317, startPoint y: 136, endPoint x: 317, endPoint y: 144, distance: 8.1
click at [317, 136] on select "ADB House Account Adult Protective Services Any Baby Can [DATE] [GEOGRAPHIC_DAT…" at bounding box center [656, 136] width 937 height 26
select select "330"
click at [188, 123] on select "ADB House Account Adult Protective Services Any Baby Can [DATE] [GEOGRAPHIC_DAT…" at bounding box center [656, 136] width 937 height 26
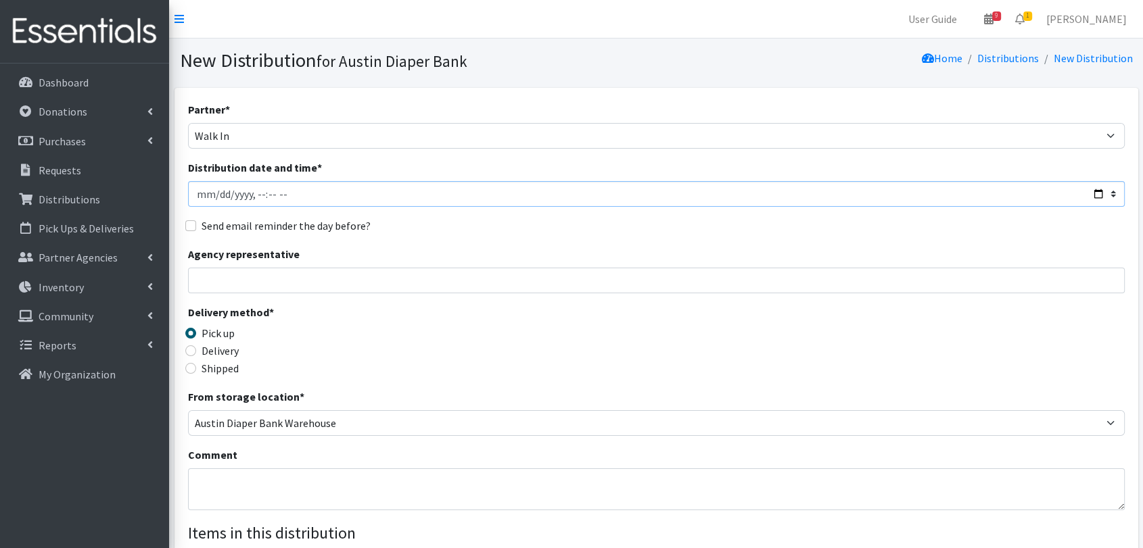
click at [258, 194] on input "Distribution date and time *" at bounding box center [656, 194] width 937 height 26
type input "[DATE]T14:59"
click at [334, 266] on div "Agency representative" at bounding box center [656, 269] width 937 height 47
click at [339, 279] on input "Agency representative" at bounding box center [656, 281] width 937 height 26
type input "[PERSON_NAME]"
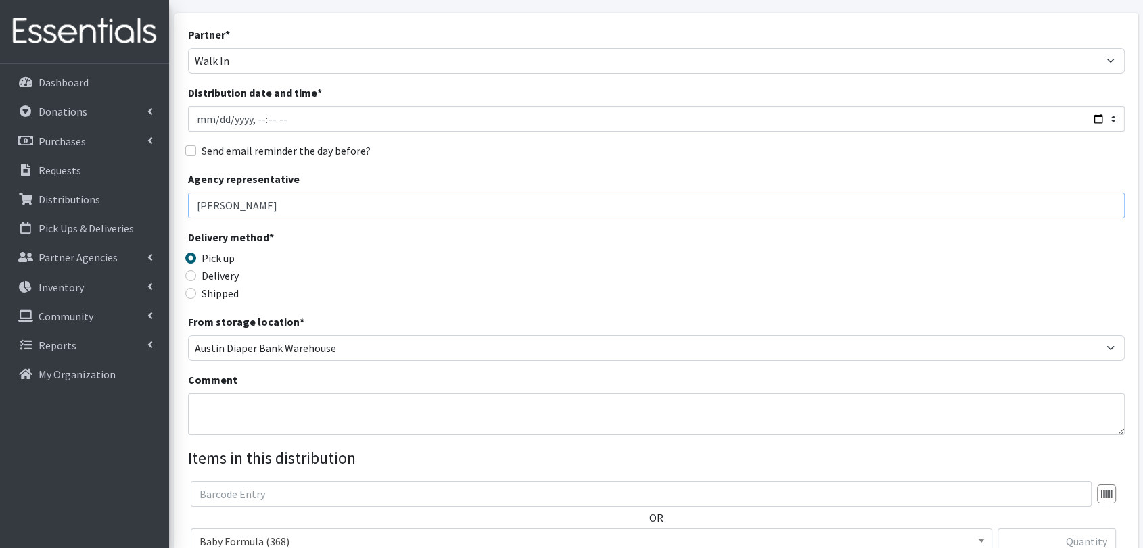
scroll to position [225, 0]
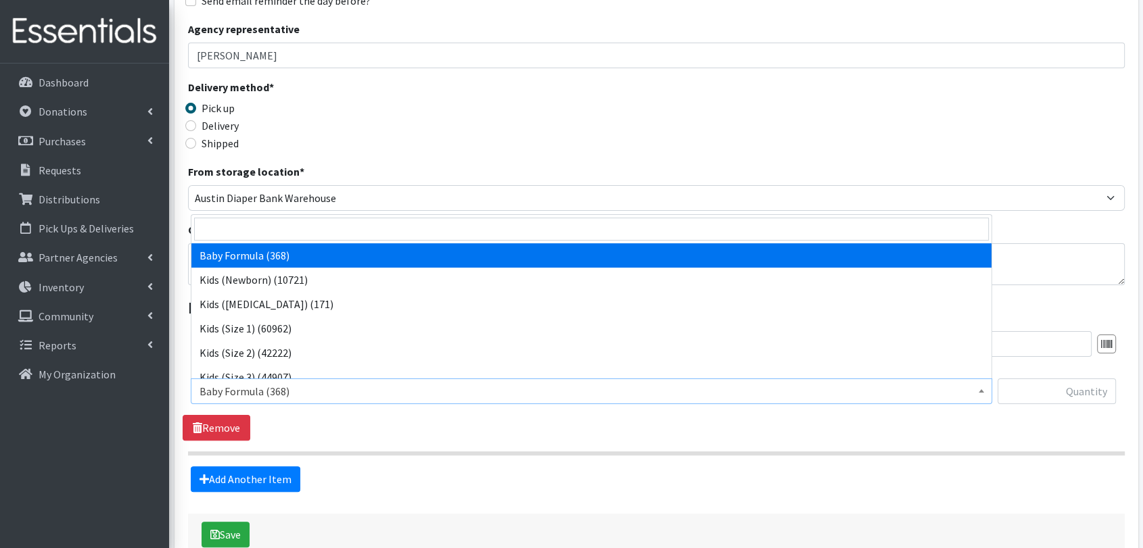
click at [348, 386] on span "Baby Formula (368)" at bounding box center [592, 391] width 784 height 19
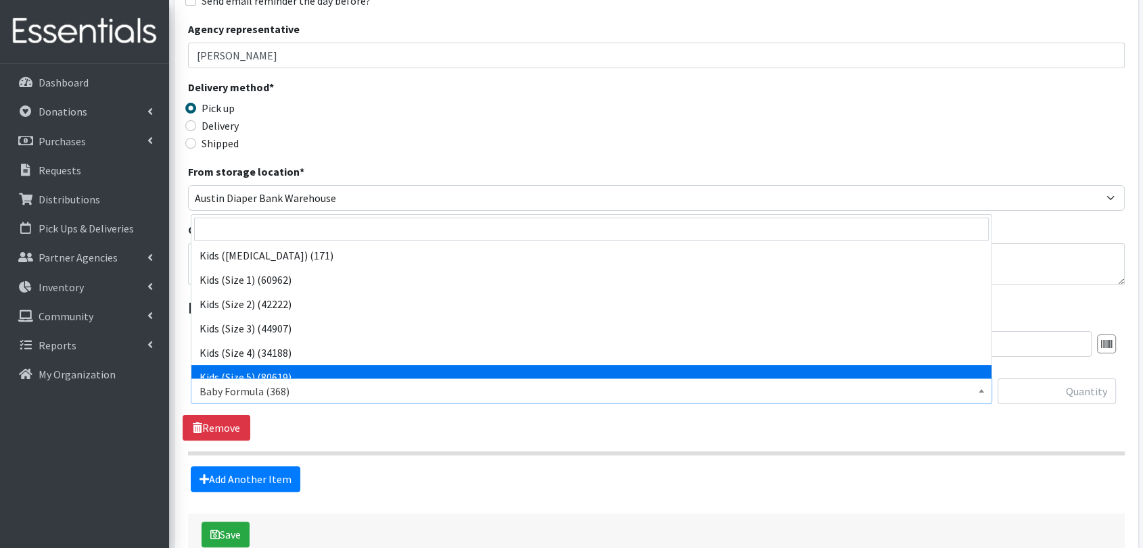
scroll to position [75, 0]
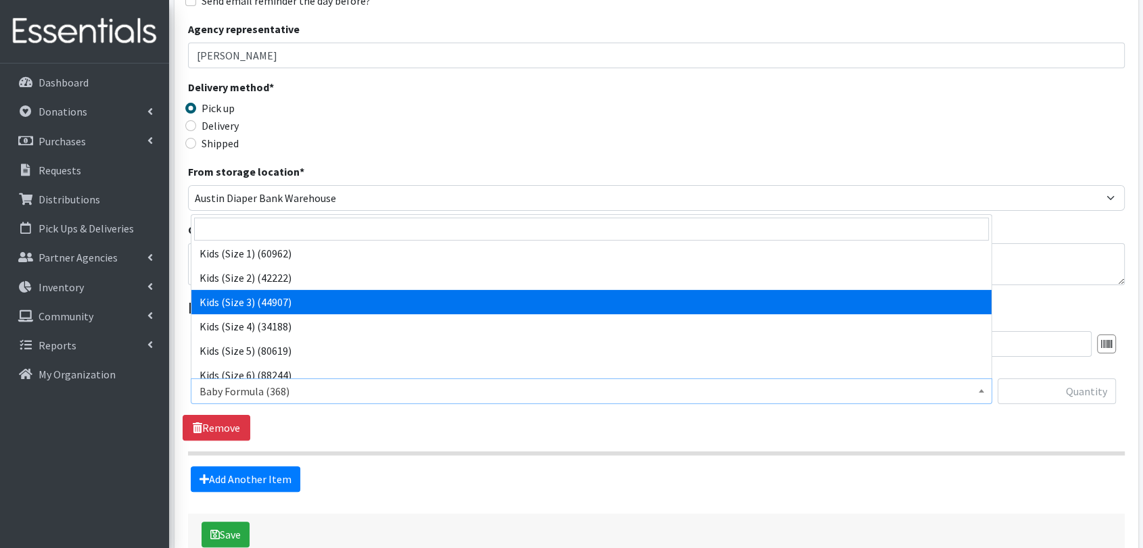
select select "442"
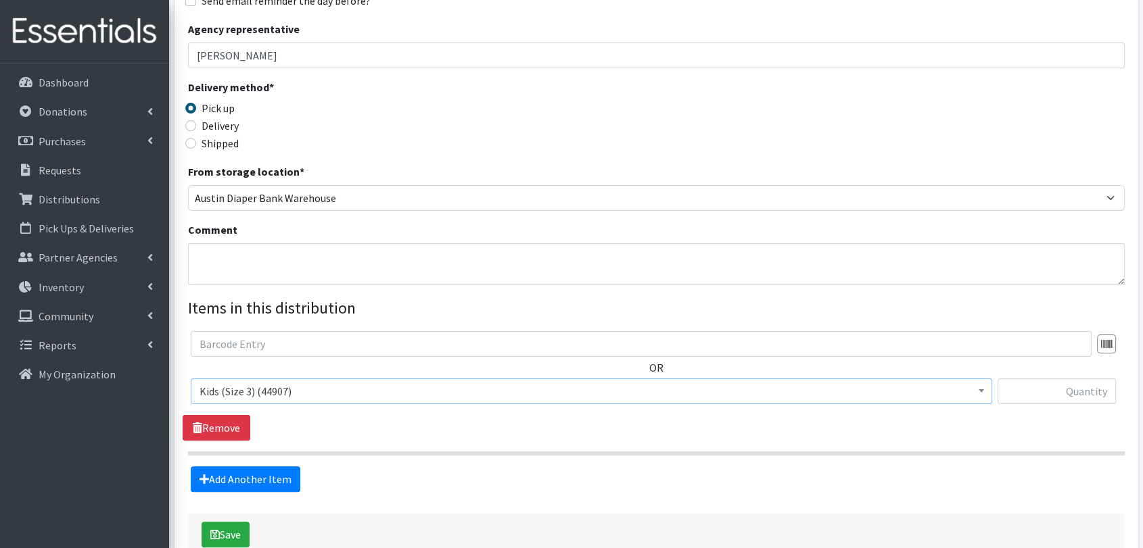
click at [1050, 406] on div at bounding box center [1057, 397] width 119 height 37
click at [1051, 398] on input "text" at bounding box center [1057, 392] width 119 height 26
type input "25"
click at [246, 475] on link "Add Another Item" at bounding box center [246, 480] width 110 height 26
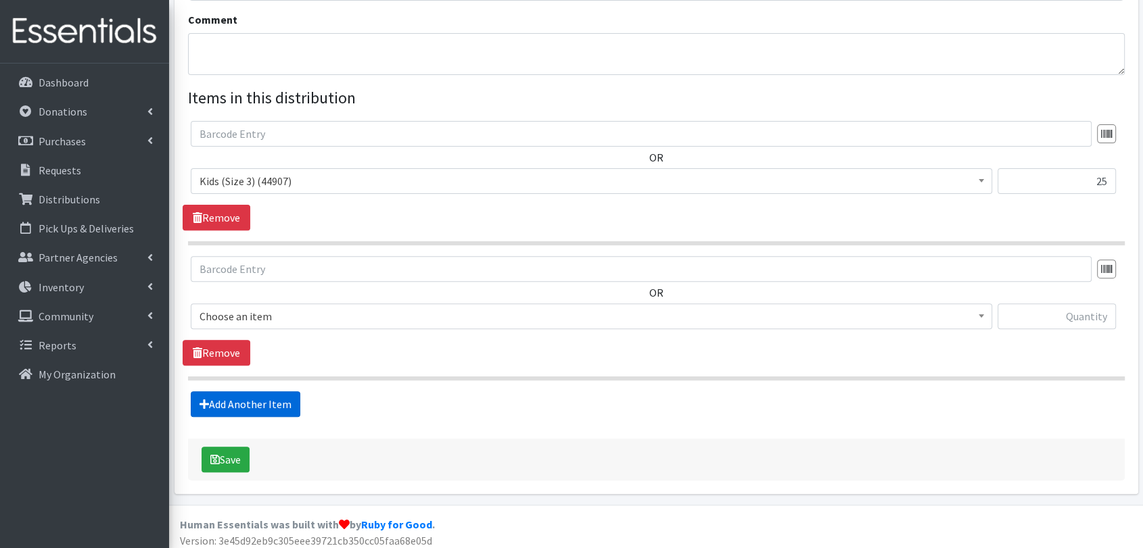
scroll to position [442, 0]
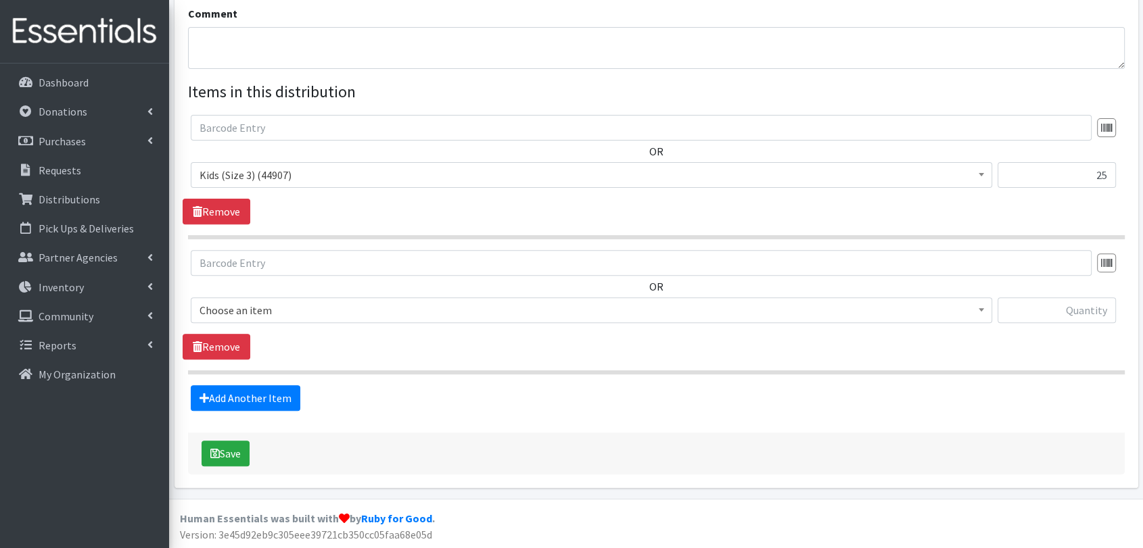
click at [278, 326] on span "Choose an item Baby Formula Kids (Newborn) Kids ([MEDICAL_DATA]) Kids (Size 1) …" at bounding box center [591, 316] width 801 height 37
click at [292, 311] on span "Baby Formula (368)" at bounding box center [592, 310] width 784 height 19
click at [1100, 312] on input "text" at bounding box center [1057, 311] width 119 height 26
type input "1"
click at [975, 380] on fieldset "Items in this distribution OR Baby Formula (368) Kids (Newborn) (10721) Kids ([…" at bounding box center [656, 245] width 937 height 331
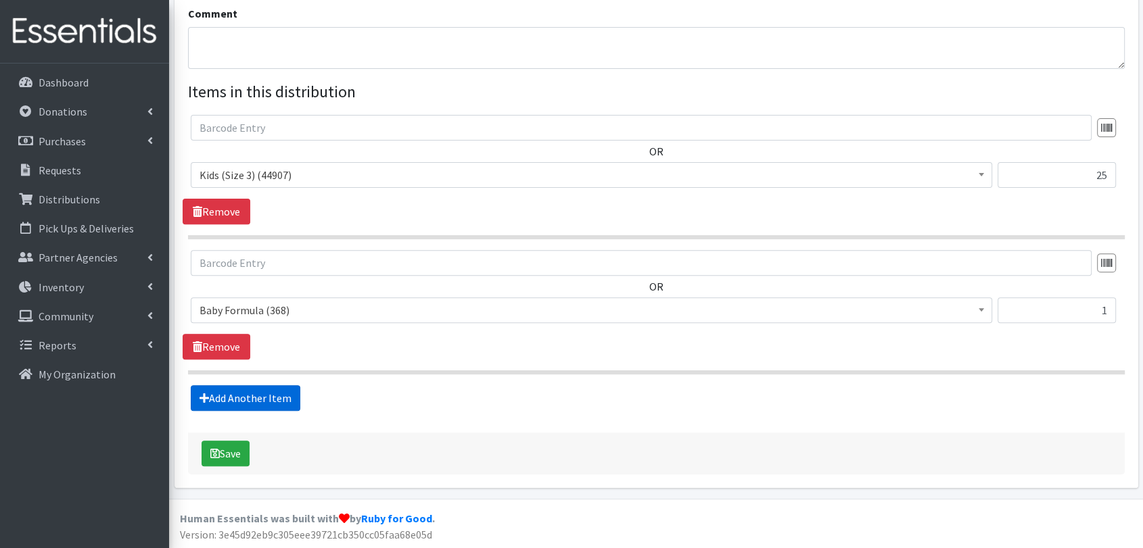
click at [287, 398] on link "Add Another Item" at bounding box center [246, 399] width 110 height 26
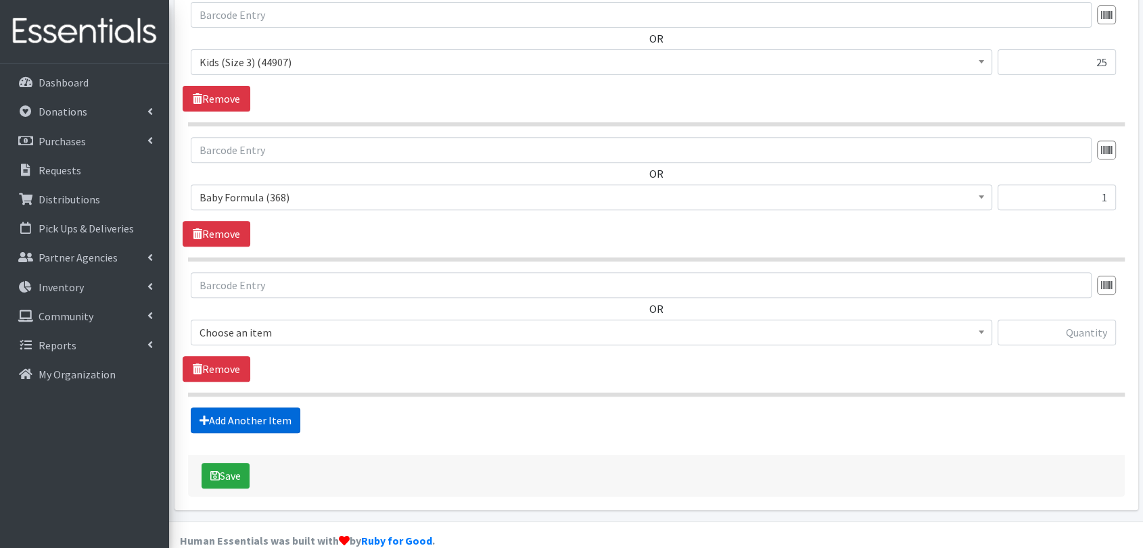
scroll to position [577, 0]
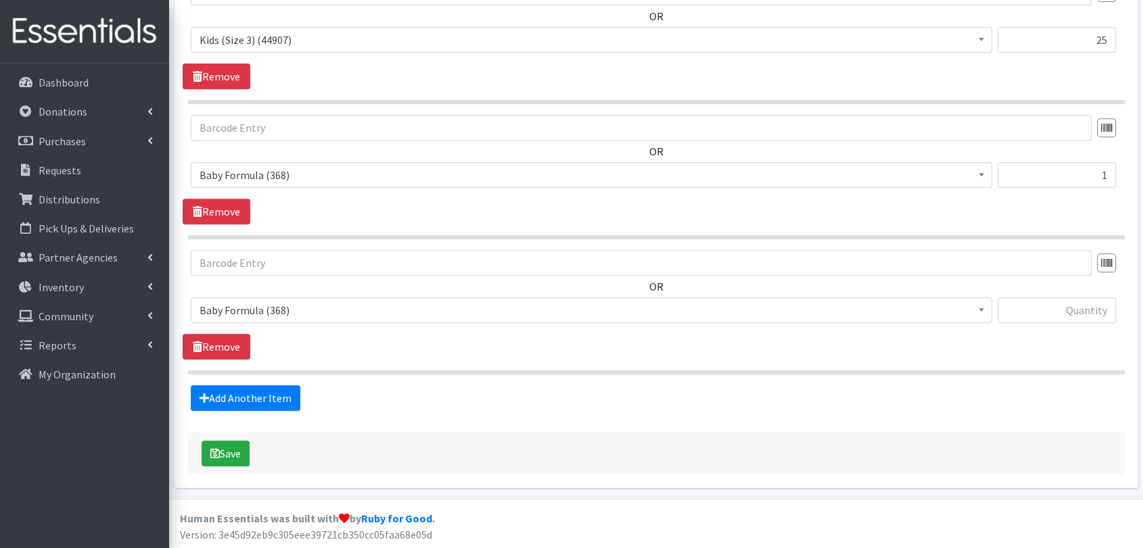
click at [367, 303] on span "Baby Formula (368)" at bounding box center [592, 310] width 784 height 19
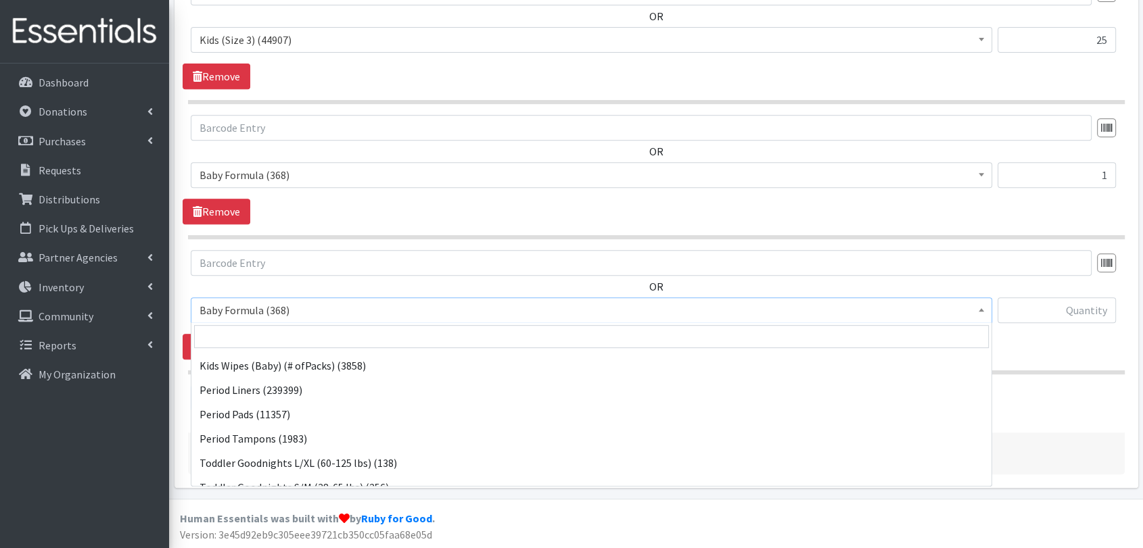
scroll to position [201, 0]
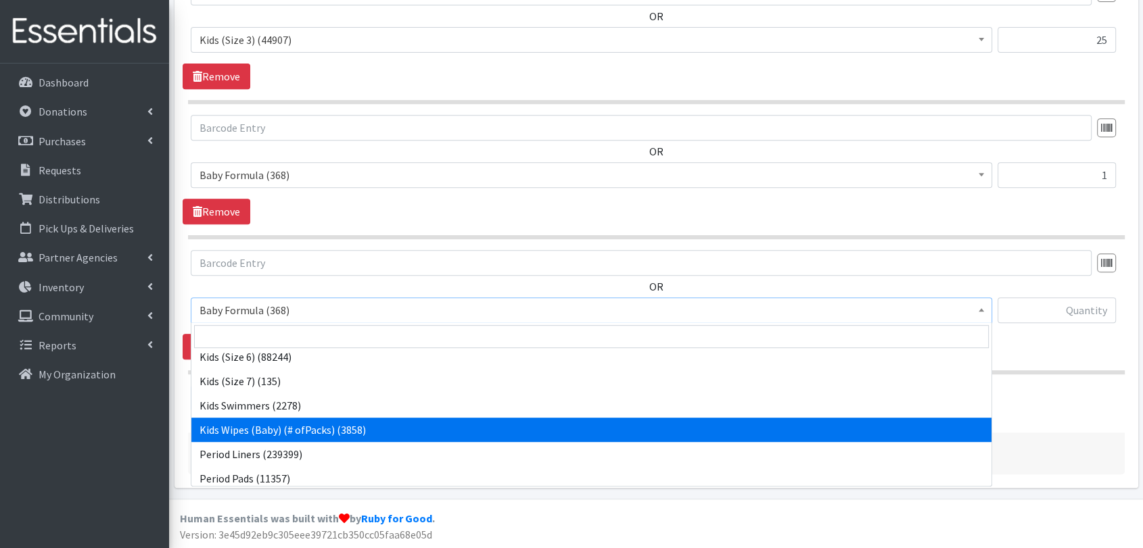
select select "434"
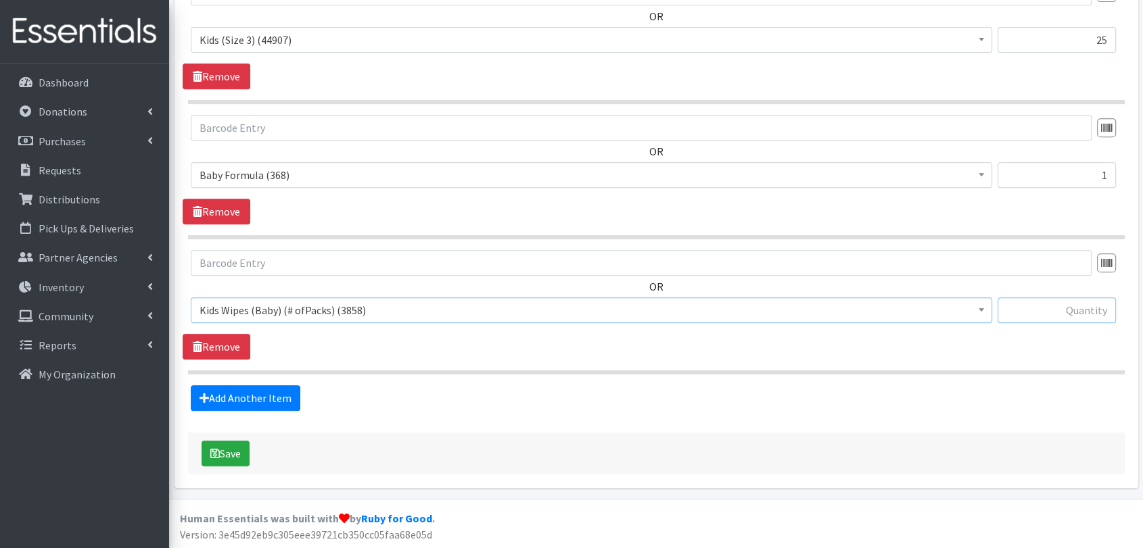
click at [1054, 304] on input "text" at bounding box center [1057, 311] width 119 height 26
type input "1"
click at [240, 446] on button "Save" at bounding box center [226, 454] width 48 height 26
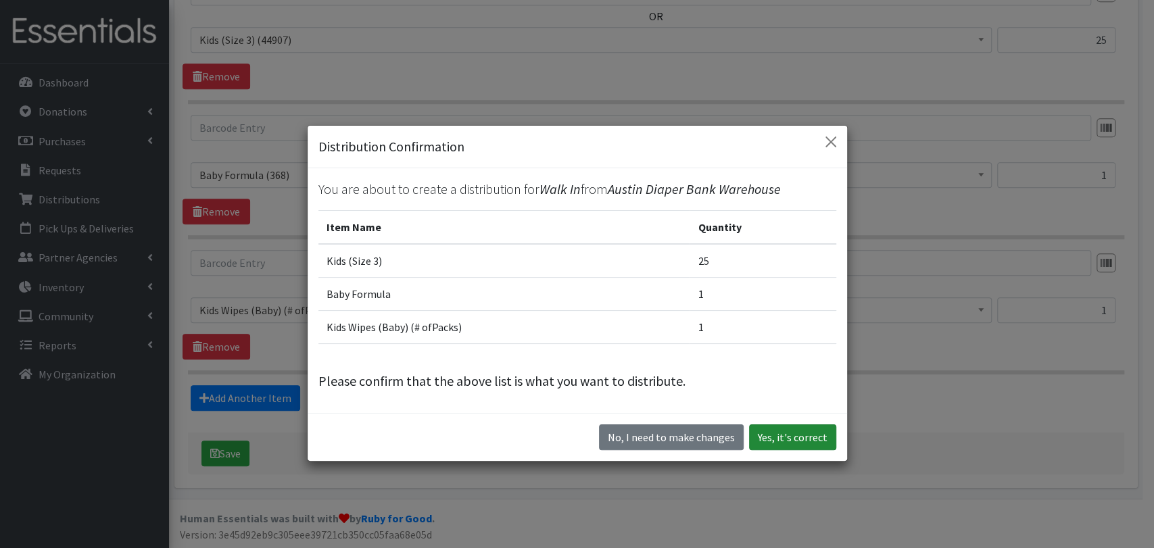
click at [824, 440] on button "Yes, it's correct" at bounding box center [792, 438] width 87 height 26
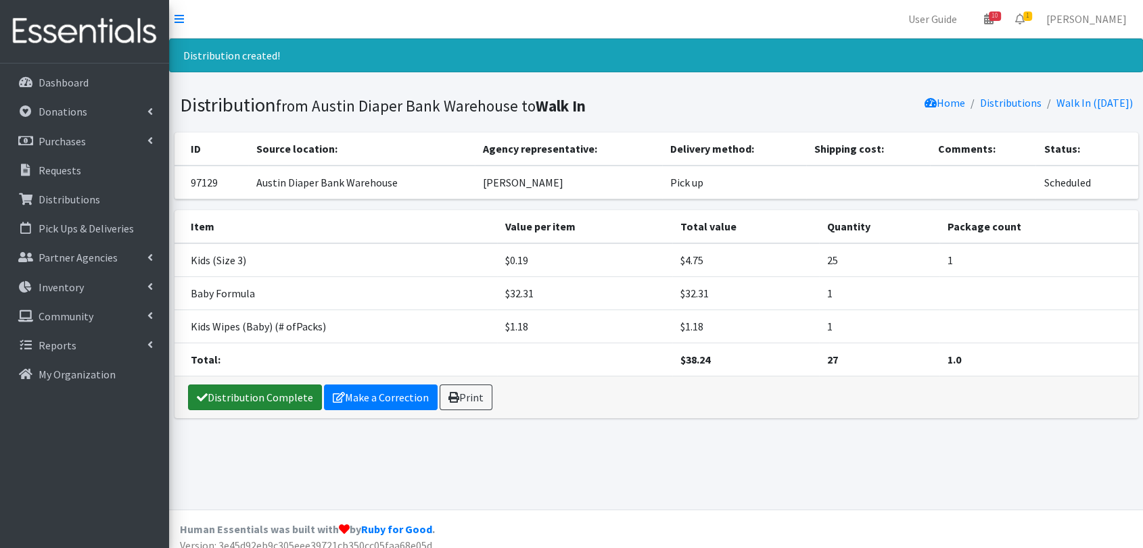
click at [283, 406] on link "Distribution Complete" at bounding box center [255, 398] width 134 height 26
